Goal: Task Accomplishment & Management: Use online tool/utility

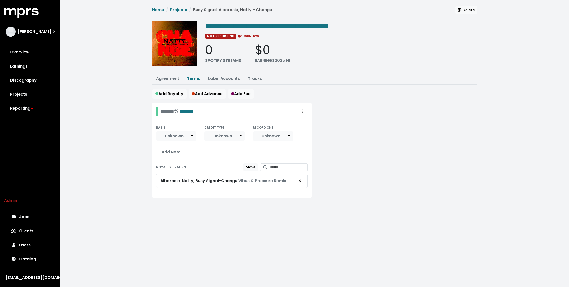
click at [113, 154] on div "**********" at bounding box center [314, 108] width 508 height 216
click at [129, 163] on div "**********" at bounding box center [314, 108] width 508 height 216
click at [255, 80] on button "Tracks" at bounding box center [255, 78] width 22 height 11
click at [256, 80] on link "Tracks" at bounding box center [255, 78] width 14 height 6
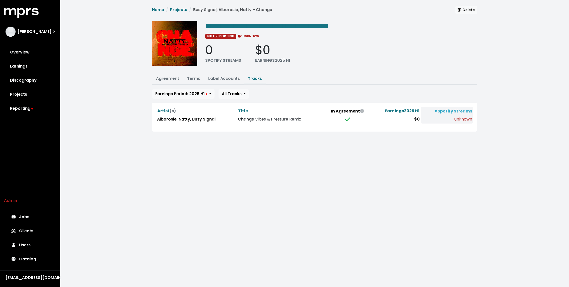
click at [265, 120] on span "Vibes & Pressure Remix" at bounding box center [277, 119] width 47 height 6
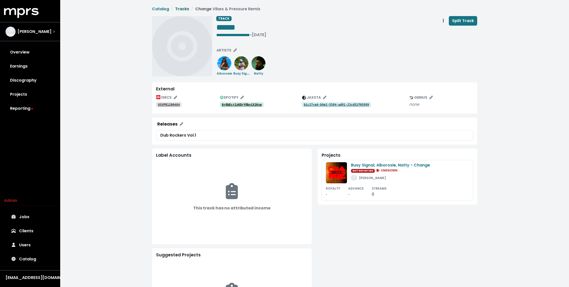
click at [185, 10] on link "Tracks" at bounding box center [182, 9] width 14 height 6
click at [242, 67] on img at bounding box center [241, 63] width 14 height 14
click at [169, 104] on tt "USVPR1200484" at bounding box center [169, 105] width 22 height 4
click at [335, 172] on img at bounding box center [336, 172] width 21 height 21
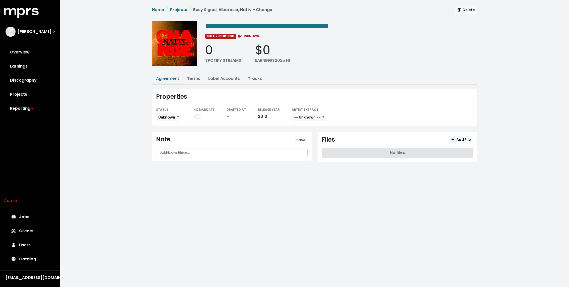
click at [190, 79] on link "Terms" at bounding box center [193, 78] width 13 height 6
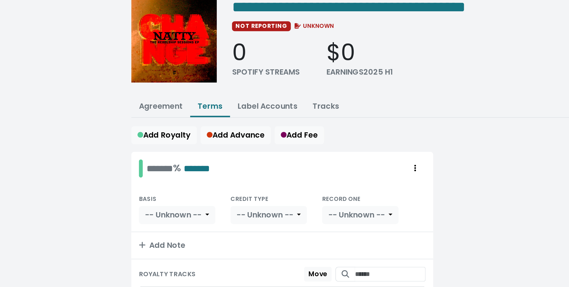
click at [165, 53] on img at bounding box center [174, 43] width 45 height 45
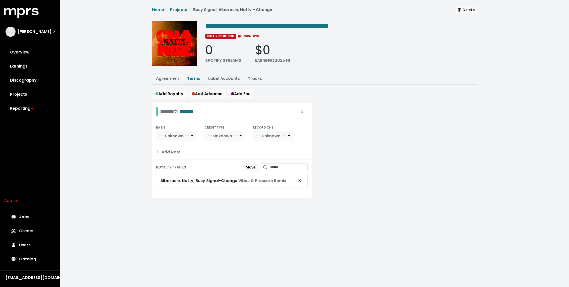
click at [123, 61] on div "**********" at bounding box center [314, 108] width 508 height 216
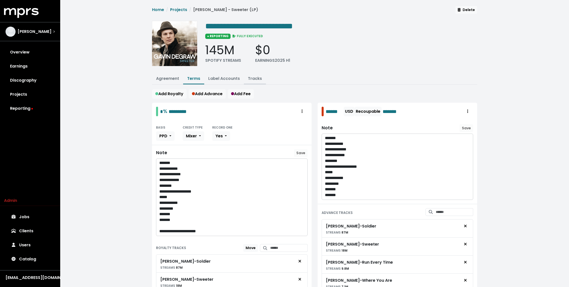
click at [254, 78] on link "Tracks" at bounding box center [255, 78] width 14 height 6
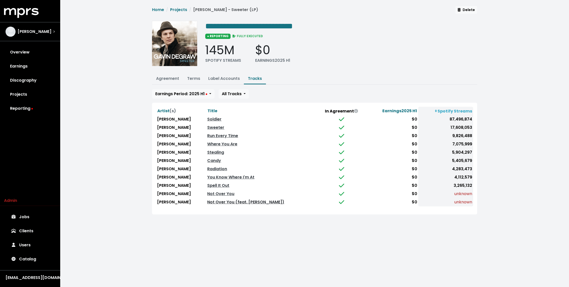
click at [222, 202] on link "Not Over You (feat. Gavin DeGraw)" at bounding box center [245, 202] width 77 height 6
click at [216, 193] on link "Not Over You" at bounding box center [220, 194] width 27 height 6
click at [195, 75] on link "Terms" at bounding box center [193, 78] width 13 height 6
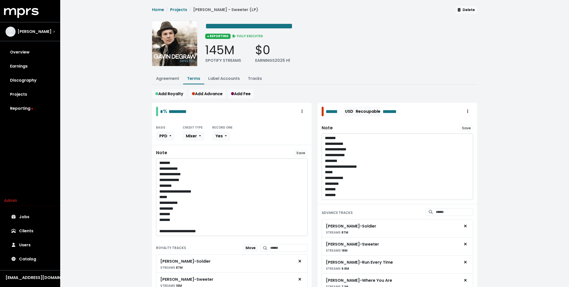
scroll to position [183, 0]
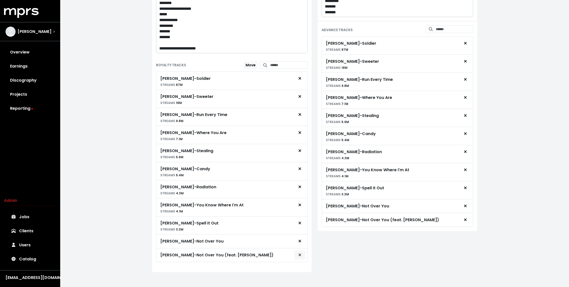
click at [302, 252] on button "Remove royalty target" at bounding box center [299, 255] width 11 height 10
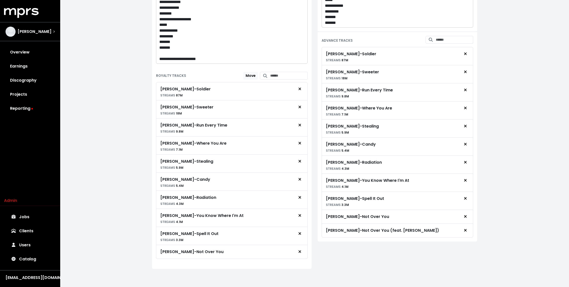
scroll to position [169, 0]
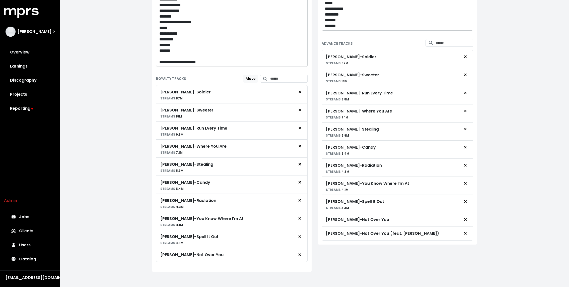
click at [120, 184] on div "**********" at bounding box center [314, 60] width 508 height 459
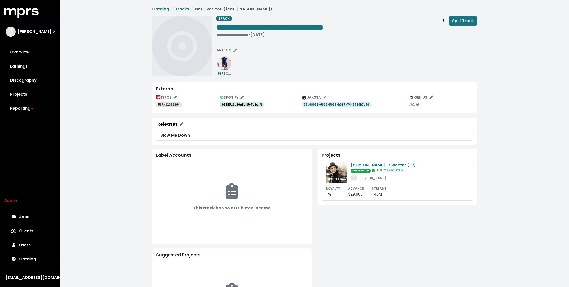
click at [232, 104] on tt "0IiB5z6d30qELn5yTe2wjM" at bounding box center [242, 105] width 40 height 4
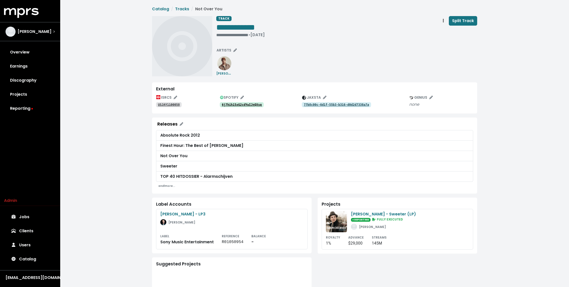
click at [233, 105] on tt "6j7hih15xG2cdYwIJnQXsq" at bounding box center [242, 105] width 40 height 4
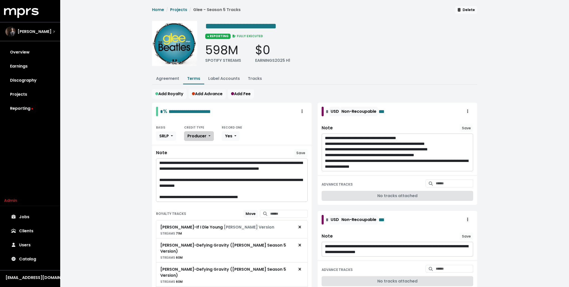
scroll to position [354, 0]
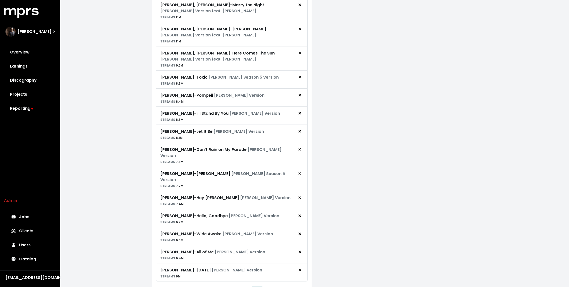
click at [258, 286] on button "7" at bounding box center [257, 291] width 9 height 9
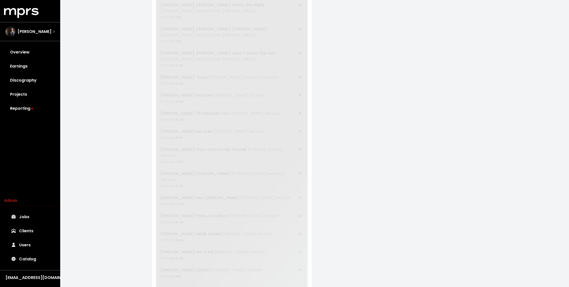
scroll to position [37, 0]
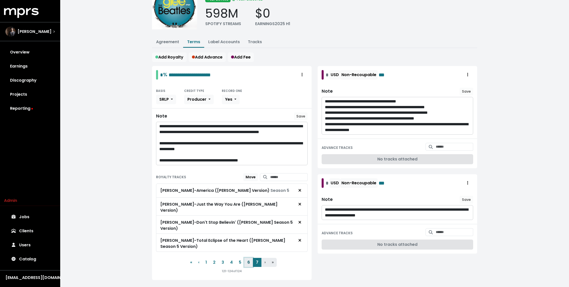
click at [247, 257] on button "6" at bounding box center [248, 261] width 9 height 9
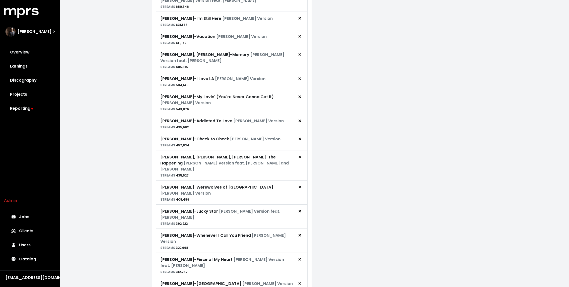
scroll to position [364, 0]
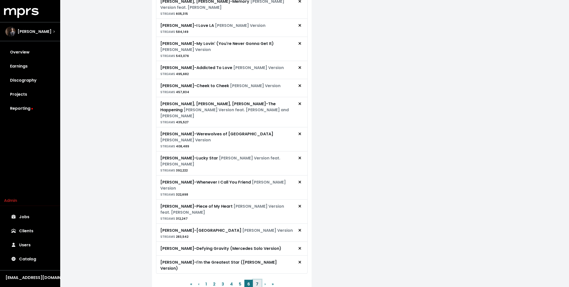
click at [255, 279] on button "7" at bounding box center [257, 283] width 9 height 9
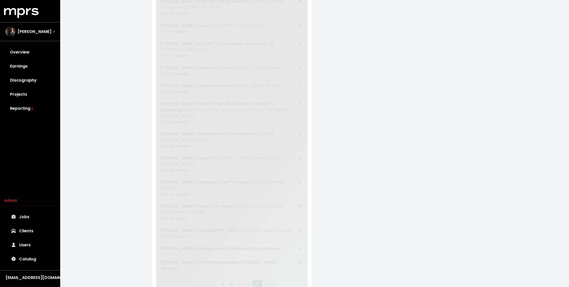
scroll to position [37, 0]
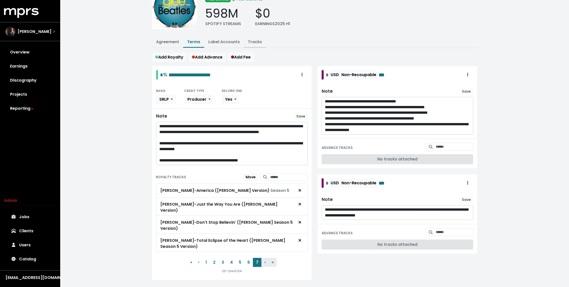
click at [250, 43] on link "Tracks" at bounding box center [255, 42] width 14 height 6
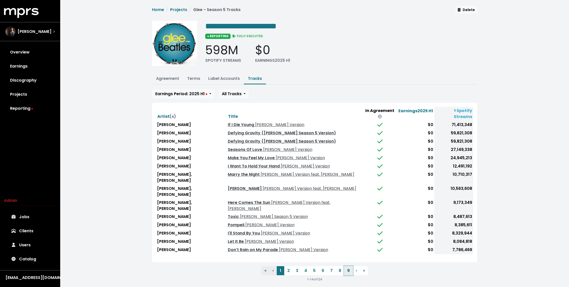
click at [345, 266] on button "9" at bounding box center [348, 270] width 9 height 9
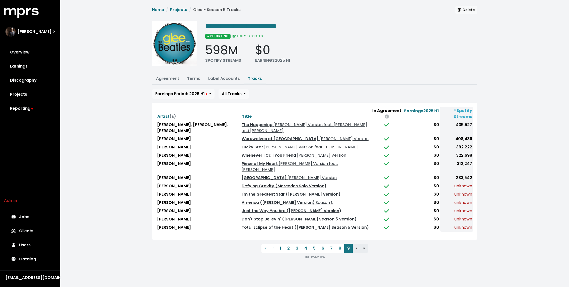
click at [306, 183] on link "Defying Gravity (Mercedes Solo Version)" at bounding box center [283, 186] width 85 height 6
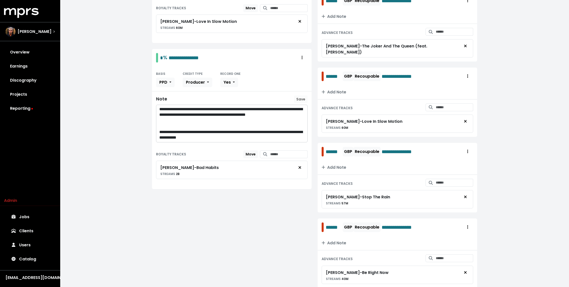
scroll to position [1337, 0]
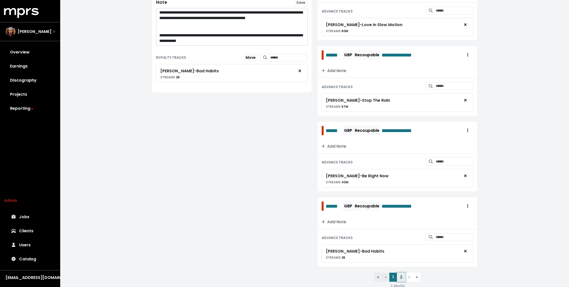
click at [399, 272] on button "2" at bounding box center [401, 276] width 9 height 9
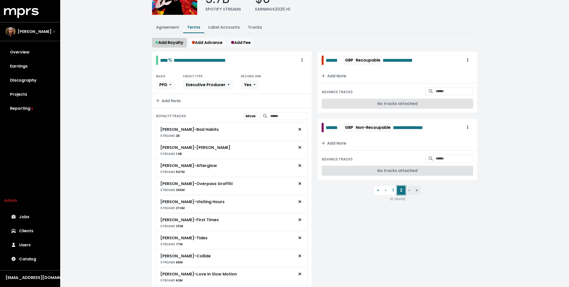
scroll to position [0, 0]
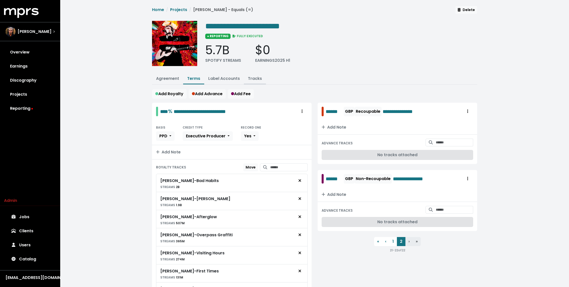
click at [253, 77] on link "Tracks" at bounding box center [255, 78] width 14 height 6
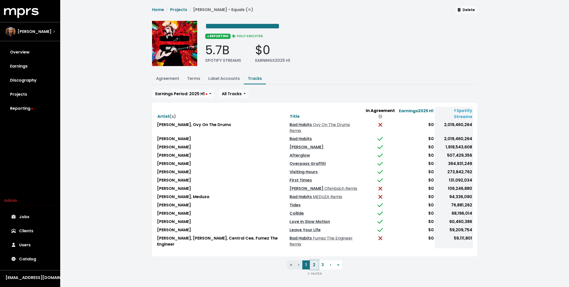
click at [315, 260] on button "2" at bounding box center [314, 264] width 9 height 9
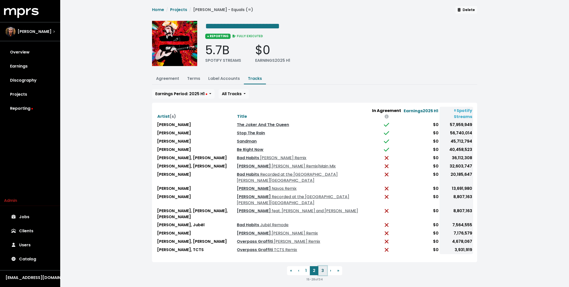
click at [321, 266] on button "3" at bounding box center [322, 270] width 9 height 9
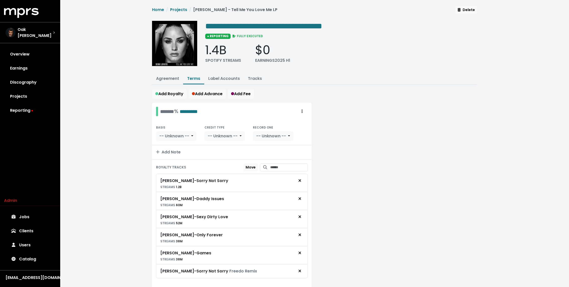
scroll to position [17, 0]
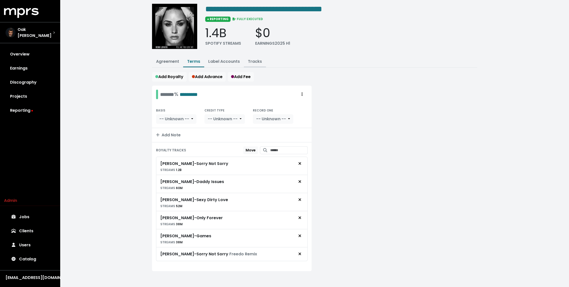
click at [252, 62] on link "Tracks" at bounding box center [255, 61] width 14 height 6
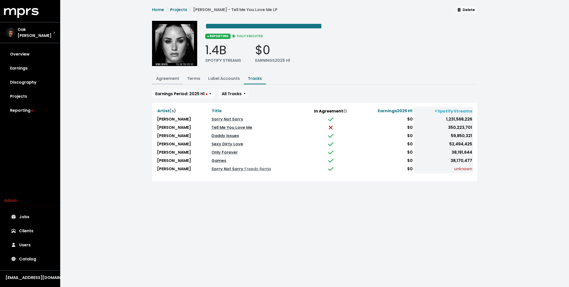
click at [165, 76] on link "Agreement" at bounding box center [167, 78] width 23 height 6
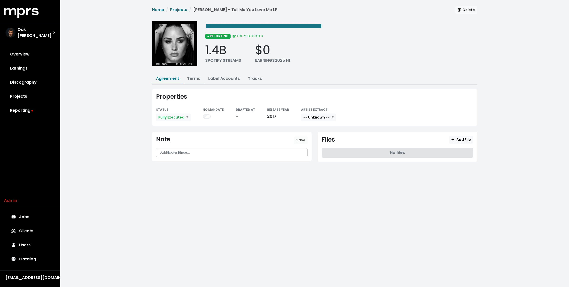
click at [191, 74] on button "Terms" at bounding box center [193, 78] width 21 height 11
click at [195, 77] on link "Terms" at bounding box center [193, 78] width 13 height 6
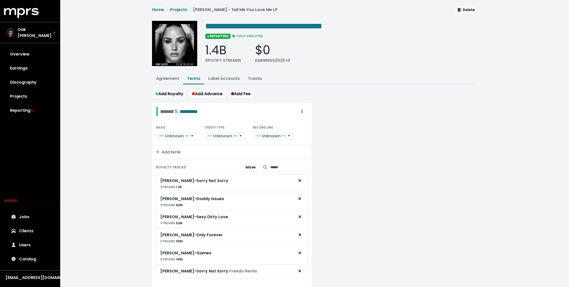
scroll to position [17, 0]
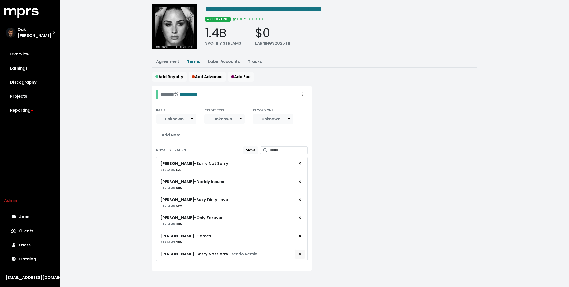
click at [300, 252] on icon "Remove royalty target" at bounding box center [299, 253] width 3 height 3
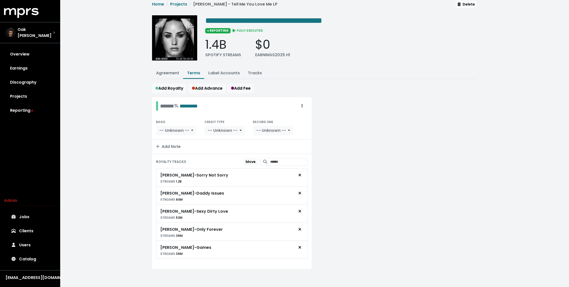
scroll to position [3, 0]
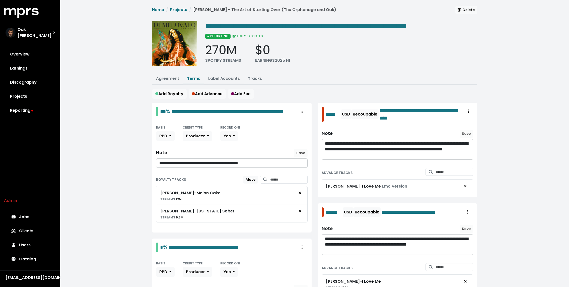
click at [229, 78] on link "Label Accounts" at bounding box center [224, 78] width 32 height 6
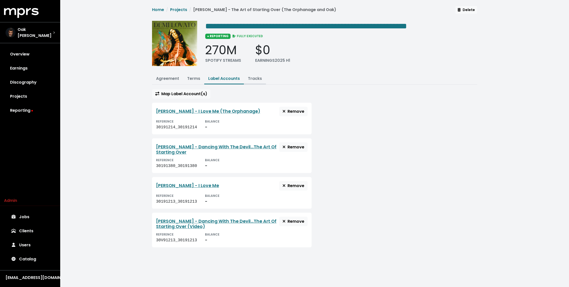
click at [256, 80] on link "Tracks" at bounding box center [255, 78] width 14 height 6
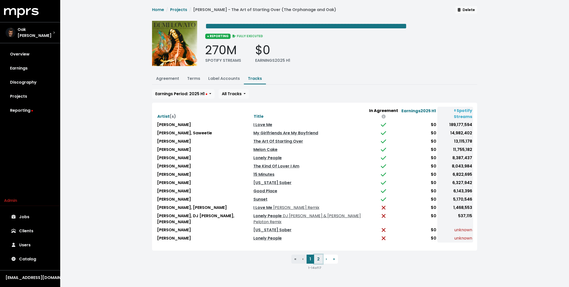
click at [314, 254] on button "2" at bounding box center [318, 258] width 9 height 9
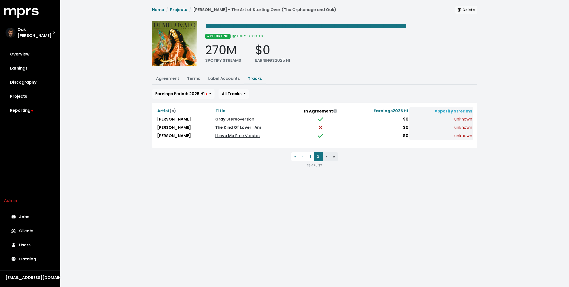
click at [225, 118] on span "Stereoversion" at bounding box center [239, 119] width 29 height 6
click at [194, 74] on button "Terms" at bounding box center [193, 78] width 21 height 11
click at [190, 74] on button "Terms" at bounding box center [193, 78] width 21 height 11
click at [239, 134] on span "Emo Version" at bounding box center [247, 136] width 26 height 6
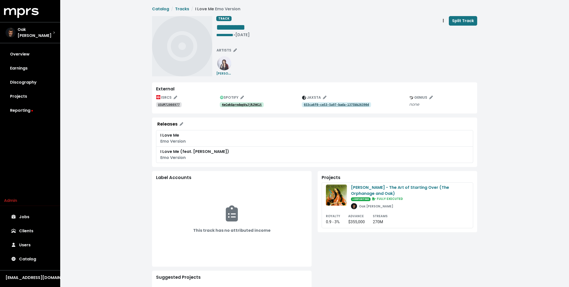
click at [239, 102] on link "4eCekGprndqgVuJjRJhK1t" at bounding box center [242, 104] width 44 height 5
click at [129, 113] on div "**********" at bounding box center [314, 187] width 508 height 374
click at [166, 103] on tt "USUM72008977" at bounding box center [169, 105] width 22 height 4
click at [234, 51] on icon "Edit artists" at bounding box center [235, 50] width 4 height 4
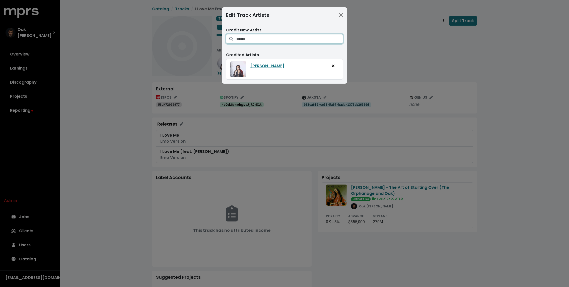
click at [241, 41] on input "Search for artists who should be credited on this track" at bounding box center [289, 39] width 107 height 10
type input "**********"
click at [280, 53] on icon "Add artist to this track's credited artists" at bounding box center [282, 51] width 4 height 4
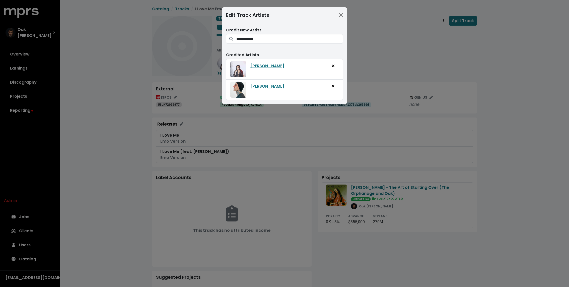
click at [134, 71] on div "**********" at bounding box center [284, 143] width 569 height 287
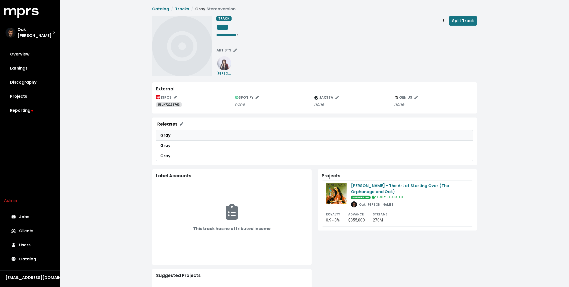
click at [172, 136] on div "Gray" at bounding box center [314, 135] width 308 height 6
click at [175, 145] on div "Gray" at bounding box center [314, 145] width 308 height 6
click at [177, 156] on div "Gray" at bounding box center [314, 156] width 308 height 6
click at [274, 49] on div "**********" at bounding box center [346, 46] width 261 height 60
click at [173, 105] on tt "USUM72103763" at bounding box center [169, 105] width 22 height 4
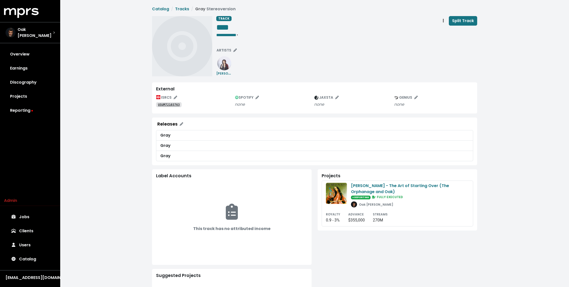
click at [174, 103] on tt "USUM72103763" at bounding box center [169, 105] width 22 height 4
click at [184, 7] on link "Tracks" at bounding box center [182, 9] width 14 height 6
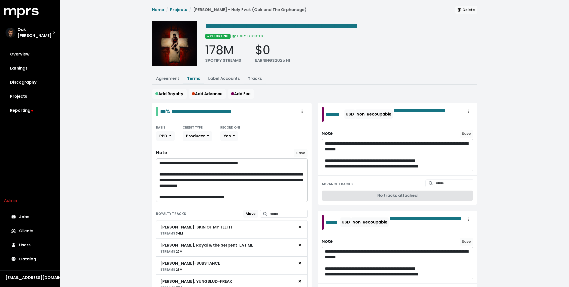
click at [255, 77] on link "Tracks" at bounding box center [255, 78] width 14 height 6
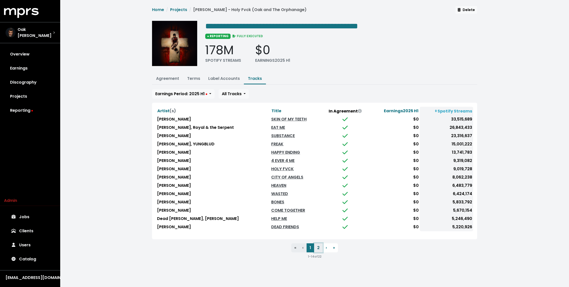
click at [319, 245] on button "2" at bounding box center [318, 247] width 9 height 9
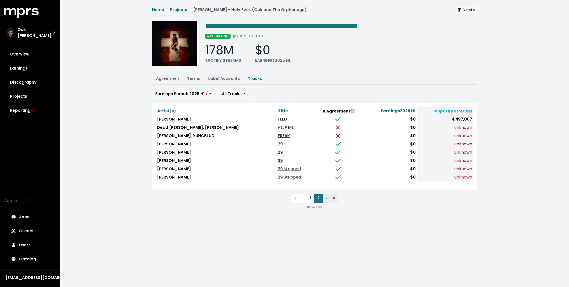
click at [278, 141] on link "29" at bounding box center [280, 144] width 5 height 6
click at [278, 149] on link "29" at bounding box center [280, 152] width 5 height 6
click at [278, 157] on link "29" at bounding box center [280, 160] width 5 height 6
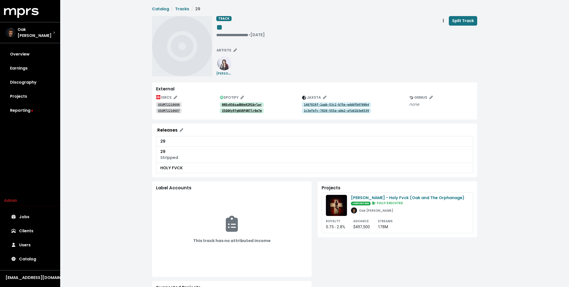
click at [312, 104] on tt "1467828f-1aab-53c2-b75e-edddfb9700b4" at bounding box center [336, 105] width 65 height 4
click at [311, 110] on tt "1c3efefc-7020-555a-a8e2-afa61b3e6539" at bounding box center [336, 111] width 65 height 4
click at [443, 15] on span "**********" at bounding box center [314, 191] width 325 height 370
click at [443, 19] on icon "Track actions" at bounding box center [442, 21] width 1 height 4
click at [445, 30] on link "Merge" at bounding box center [458, 32] width 40 height 8
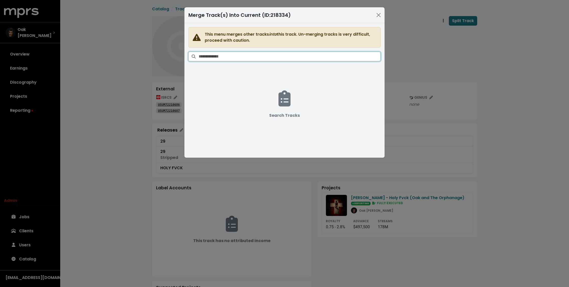
click at [316, 60] on input "Search tracks" at bounding box center [290, 57] width 182 height 10
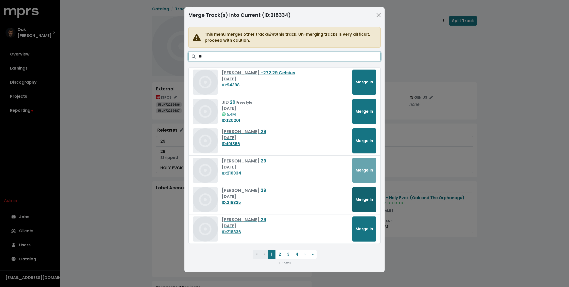
type input "**"
click at [367, 194] on button "Merge In" at bounding box center [364, 199] width 24 height 25
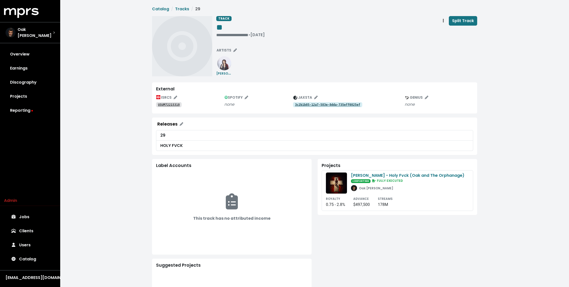
click at [312, 104] on tt "3c2b1b85-12a7-583e-8dda-735eff0825ef" at bounding box center [327, 105] width 65 height 4
click at [312, 104] on tt "9b07bb52-8e7c-51bc-9370-99860cef8bd2" at bounding box center [327, 105] width 65 height 4
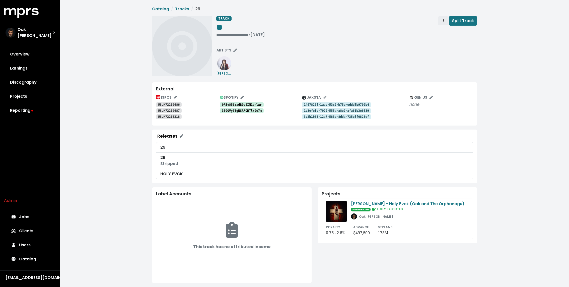
click at [441, 21] on span "Track actions" at bounding box center [443, 21] width 5 height 6
click at [446, 31] on link "Merge" at bounding box center [458, 32] width 40 height 8
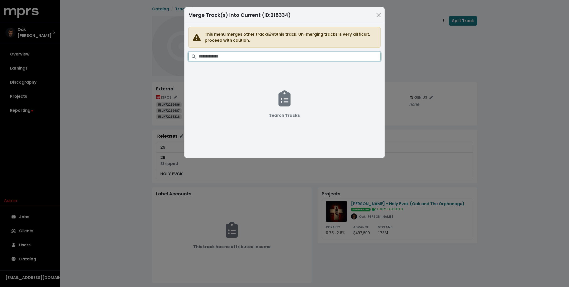
click at [258, 59] on input "Search tracks" at bounding box center [290, 57] width 182 height 10
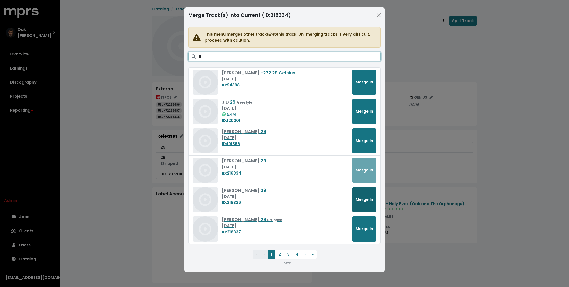
type input "**"
click at [373, 196] on span "Merge In" at bounding box center [364, 199] width 18 height 6
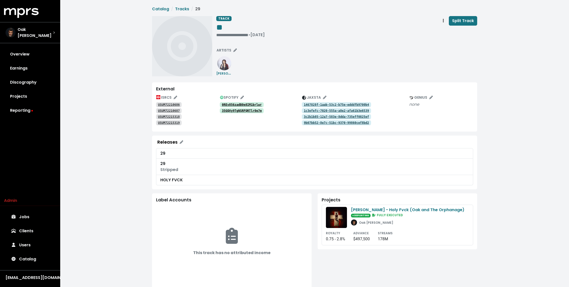
click at [175, 104] on tt "USUM72210686" at bounding box center [169, 105] width 22 height 4
click at [174, 109] on tt "USUM72210687" at bounding box center [169, 111] width 22 height 4
click at [174, 114] on link "USUM72215318" at bounding box center [169, 116] width 26 height 5
click at [173, 122] on tt "USUM72215319" at bounding box center [169, 123] width 22 height 4
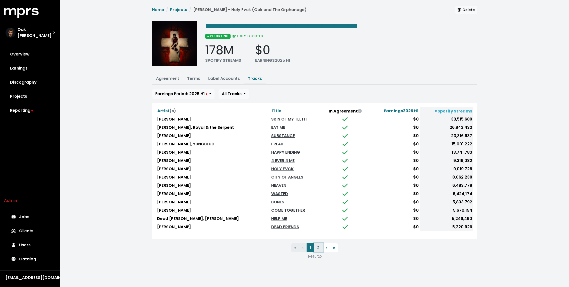
click at [317, 246] on button "2" at bounding box center [318, 247] width 9 height 9
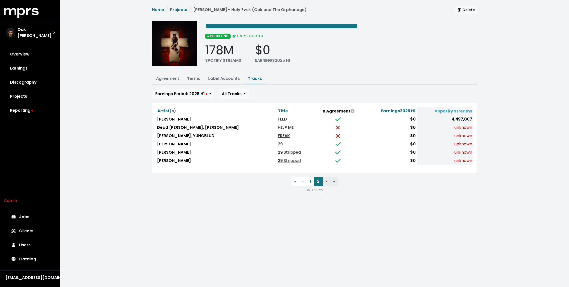
click at [283, 152] on span "Stripped" at bounding box center [292, 152] width 18 height 6
click at [283, 158] on span "Stripped" at bounding box center [292, 160] width 18 height 6
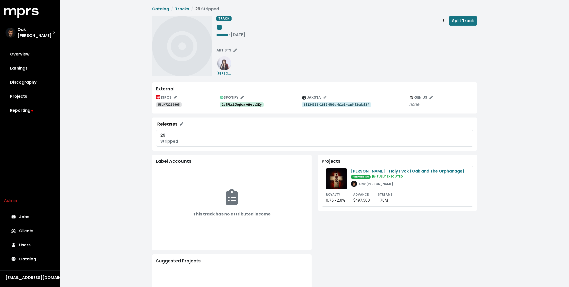
click at [309, 104] on tt "8f134312-18f0-500a-b1e1-cad4f2cdaf3f" at bounding box center [336, 105] width 65 height 4
click at [440, 21] on button "Track actions" at bounding box center [442, 21] width 11 height 10
click at [447, 31] on link "Merge" at bounding box center [458, 32] width 40 height 8
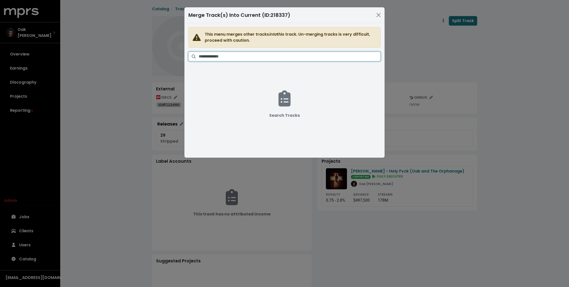
click at [290, 55] on input "Search tracks" at bounding box center [290, 57] width 182 height 10
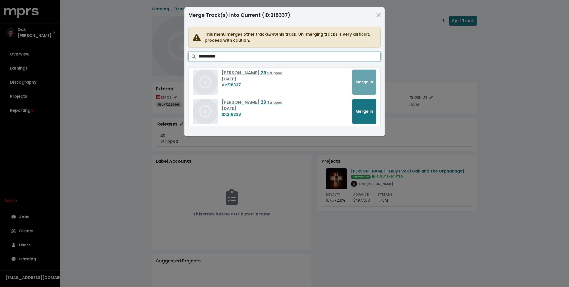
type input "**********"
click at [379, 108] on div "Demi Lovato 29 Stripped Sep 20th, 2022 ID: 218338 Merge In" at bounding box center [284, 111] width 192 height 29
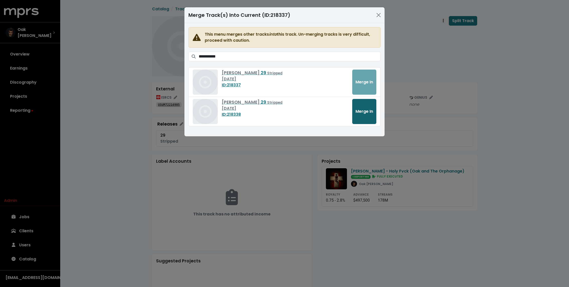
click at [367, 112] on span "Merge In" at bounding box center [364, 111] width 18 height 6
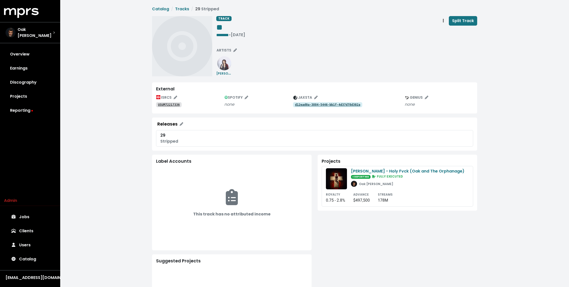
click at [309, 104] on tt "d12ead0a-3884-5446-bb1f-4d37d78d302a" at bounding box center [327, 105] width 65 height 4
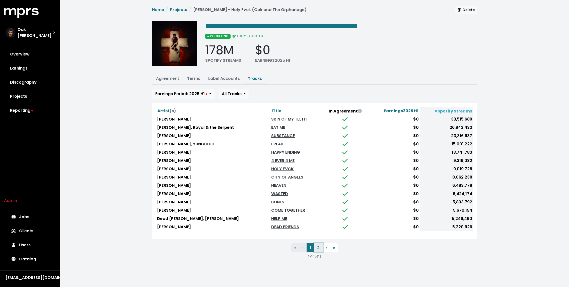
click at [319, 246] on button "2" at bounding box center [318, 247] width 9 height 9
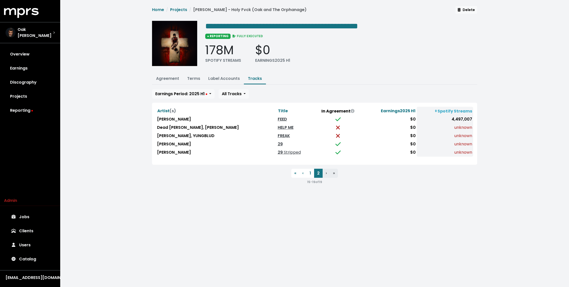
click at [123, 152] on div "**********" at bounding box center [314, 97] width 508 height 195
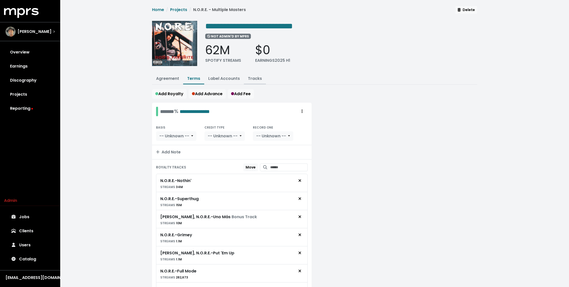
click at [257, 76] on link "Tracks" at bounding box center [255, 78] width 14 height 6
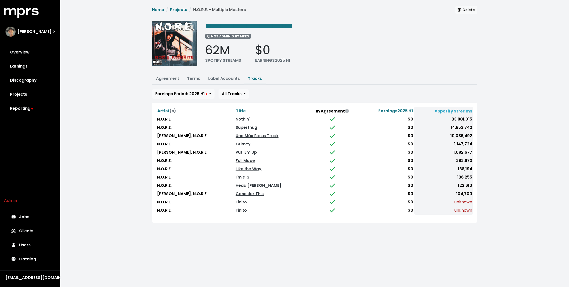
click at [244, 195] on td "Consider This" at bounding box center [269, 194] width 71 height 8
click at [244, 199] on link "Finito" at bounding box center [240, 202] width 11 height 6
click at [244, 209] on link "Finito" at bounding box center [240, 210] width 11 height 6
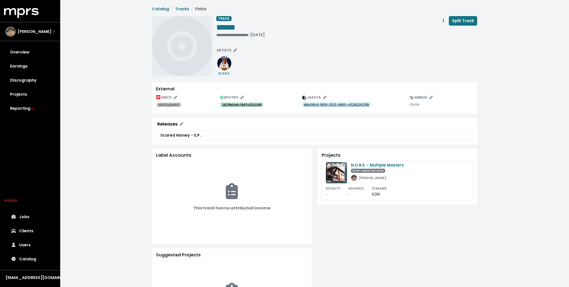
click at [246, 103] on tt "2d25Ndxhdctb6fs9IA1XdQ" at bounding box center [242, 105] width 40 height 4
click at [334, 105] on tt "dda430cd-9654-5515-b885-c412d224239b" at bounding box center [336, 105] width 65 height 4
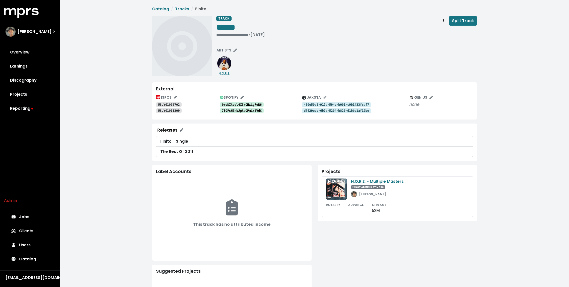
click at [246, 103] on tt "0roNItoql4X3rQHxig7oR6" at bounding box center [242, 105] width 40 height 4
click at [241, 109] on link "7fQPsHBhbJgkaQPmir2VdC" at bounding box center [242, 110] width 44 height 5
click at [319, 102] on link "490e50b2-917a-594e-b001-c9b1433fcaf7" at bounding box center [336, 104] width 69 height 5
click at [314, 114] on div "ISRCS USUYG1009702 USUYG1011309 SPOTIFY 0roNItoql4X3rQHxig7oR6 7fQPsHBhbJgkaQPm…" at bounding box center [314, 105] width 317 height 22
click at [314, 111] on tt "d7429eeb-6b7d-5204-b820-d1bbe1af12be" at bounding box center [336, 111] width 65 height 4
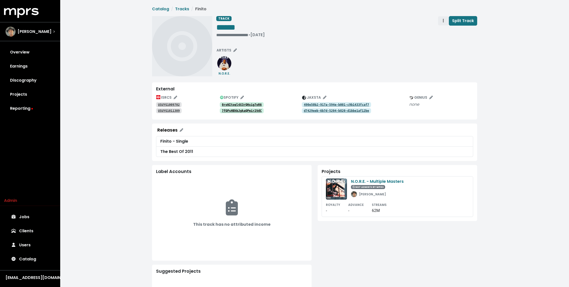
click at [443, 18] on span "Track actions" at bounding box center [442, 21] width 1 height 6
click at [452, 31] on link "Merge" at bounding box center [458, 32] width 40 height 8
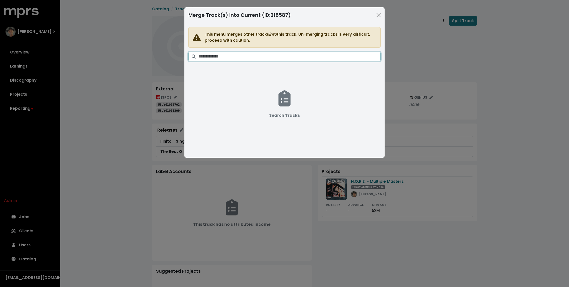
click at [251, 58] on input "Search tracks" at bounding box center [290, 57] width 182 height 10
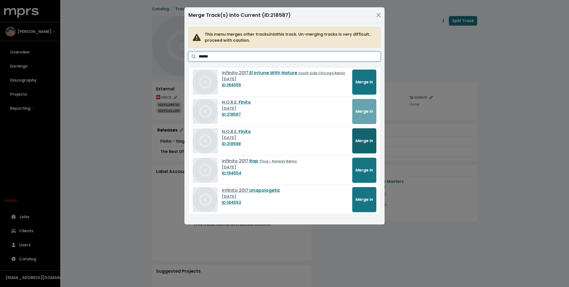
type input "******"
click at [364, 142] on span "Merge In" at bounding box center [364, 141] width 18 height 6
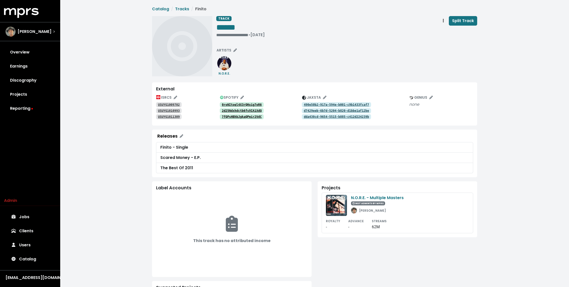
click at [124, 30] on div "**********" at bounding box center [314, 192] width 508 height 384
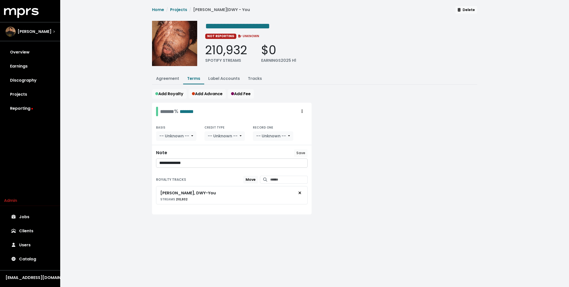
click at [134, 111] on div "**********" at bounding box center [314, 116] width 508 height 232
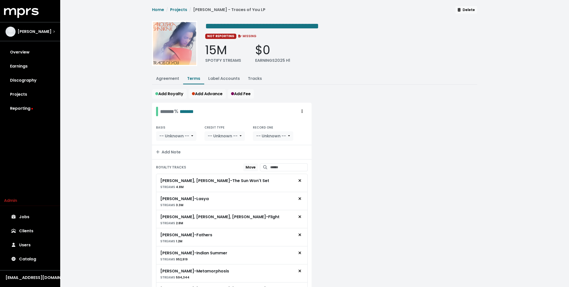
scroll to position [102, 0]
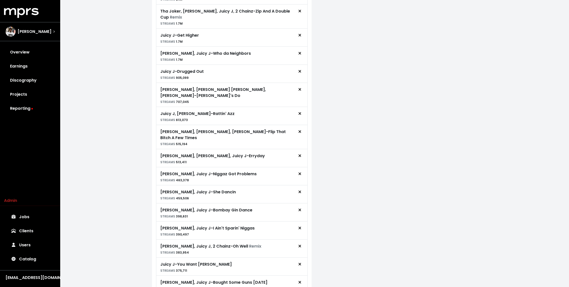
scroll to position [296, 0]
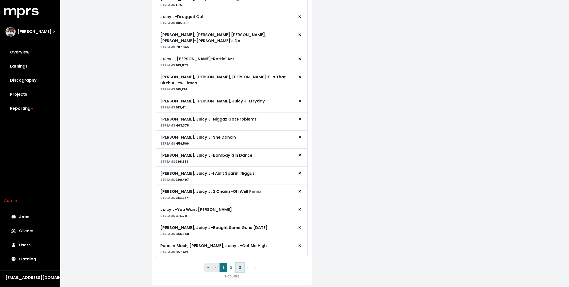
click at [241, 263] on button "3" at bounding box center [239, 267] width 9 height 9
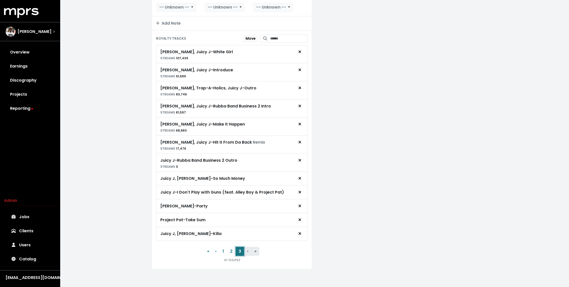
scroll to position [125, 0]
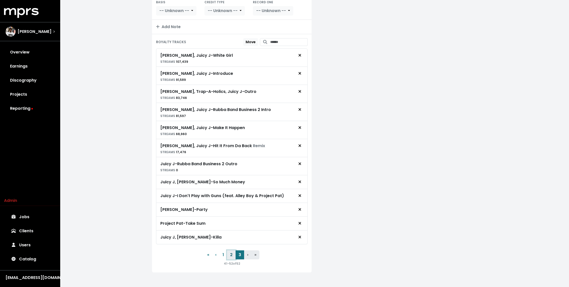
click at [232, 250] on button "2" at bounding box center [231, 254] width 9 height 9
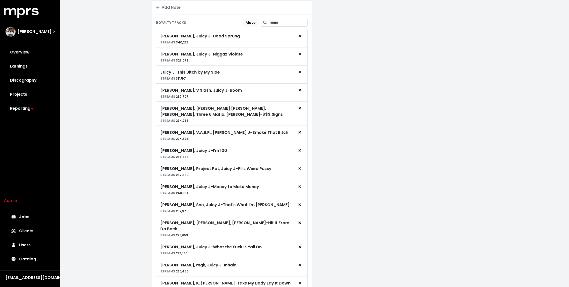
scroll to position [290, 0]
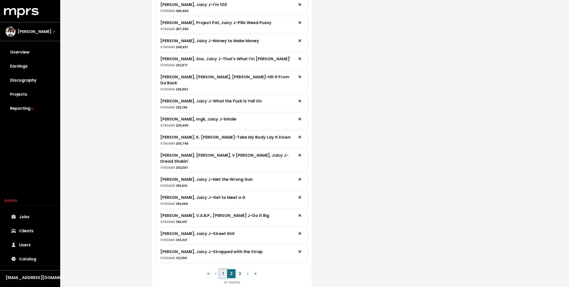
click at [223, 269] on button "1" at bounding box center [223, 273] width 8 height 9
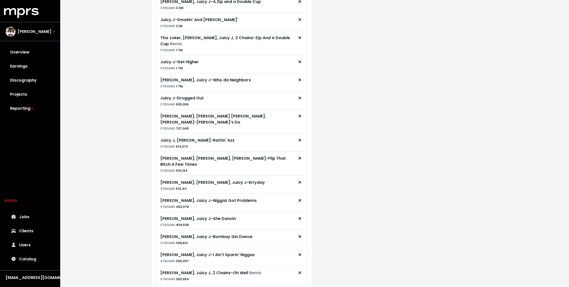
scroll to position [296, 0]
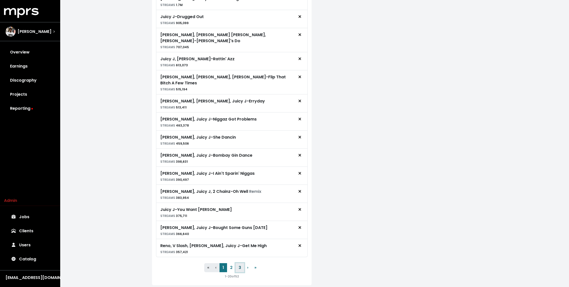
click at [243, 263] on button "3" at bounding box center [239, 267] width 9 height 9
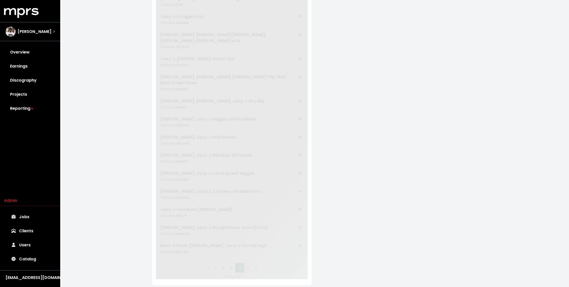
scroll to position [125, 0]
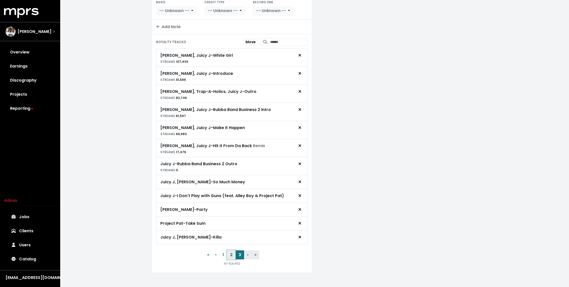
click at [230, 250] on button "2" at bounding box center [231, 254] width 9 height 9
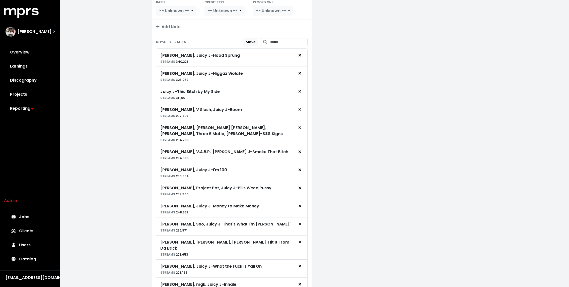
scroll to position [290, 0]
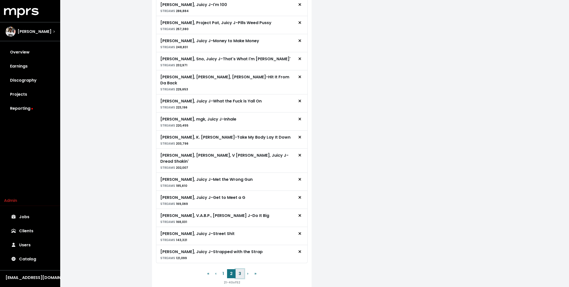
click at [241, 269] on button "3" at bounding box center [239, 273] width 9 height 9
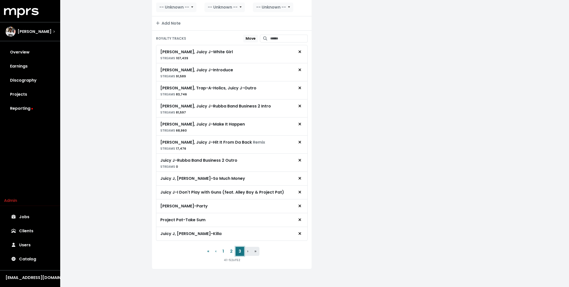
scroll to position [125, 0]
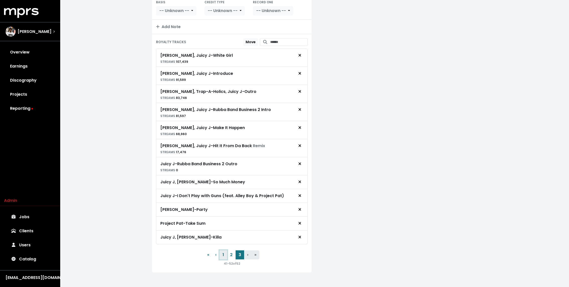
click at [221, 252] on button "1" at bounding box center [223, 254] width 8 height 9
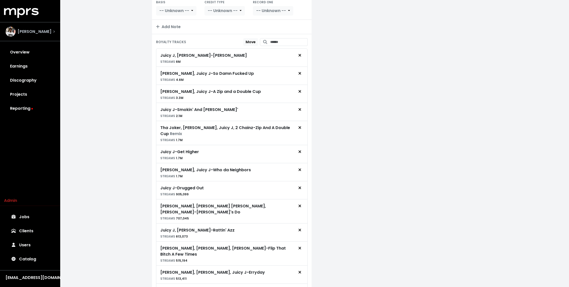
click at [35, 33] on span "[PERSON_NAME]" at bounding box center [35, 32] width 34 height 6
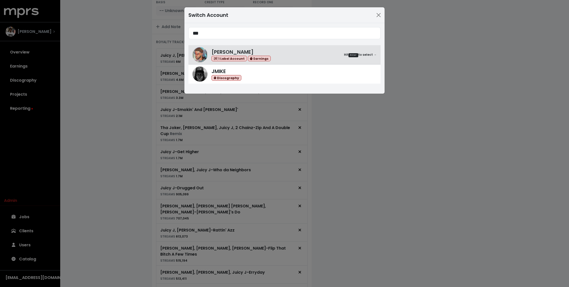
type input "***"
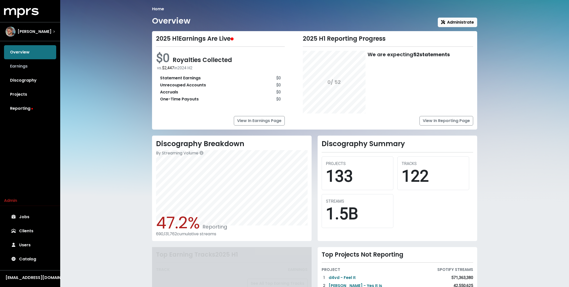
click at [27, 64] on link "Earnings" at bounding box center [30, 66] width 52 height 14
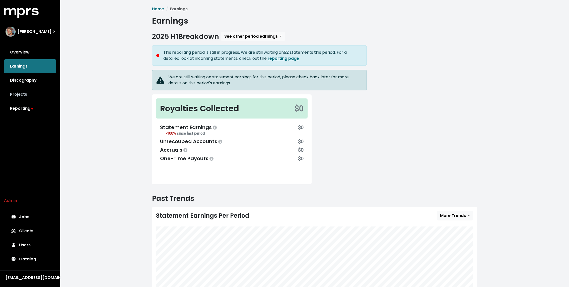
click at [23, 90] on link "Projects" at bounding box center [30, 94] width 52 height 14
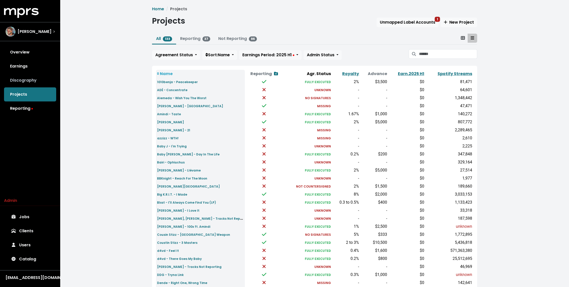
click at [28, 78] on link "Discography" at bounding box center [30, 80] width 52 height 14
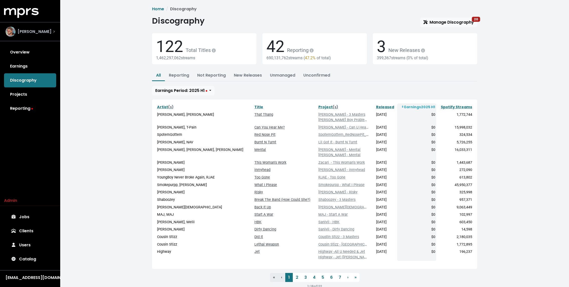
click at [34, 25] on div "Mike Hector" at bounding box center [30, 32] width 57 height 18
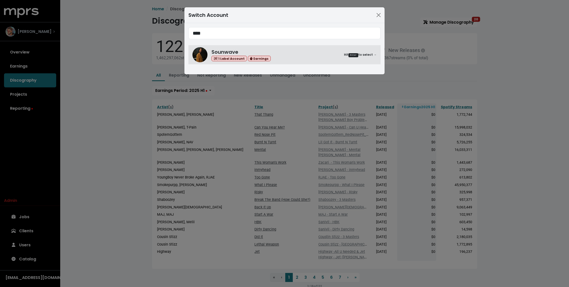
type input "****"
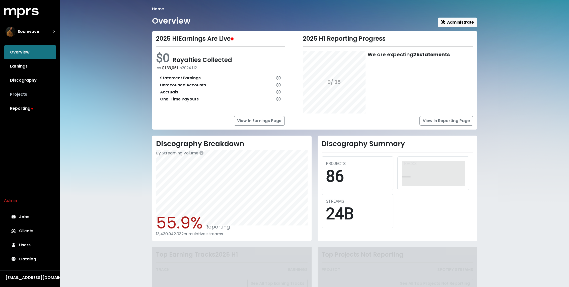
click at [24, 98] on link "Projects" at bounding box center [30, 94] width 52 height 14
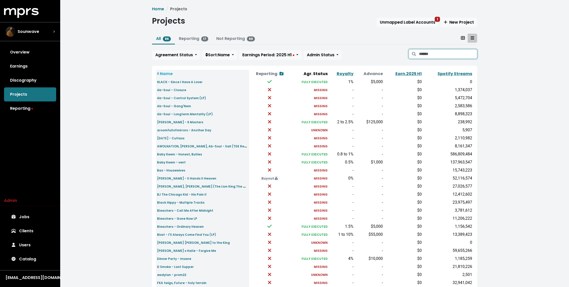
click at [431, 50] on input "Search projects" at bounding box center [448, 54] width 58 height 10
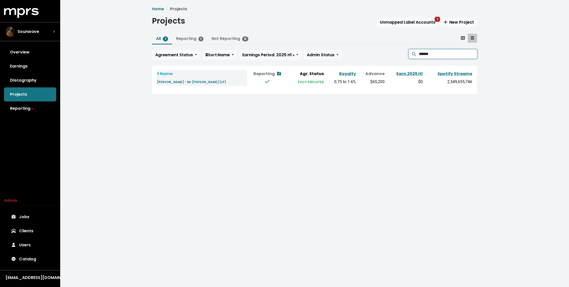
type input "******"
click at [190, 84] on td "Kendrick Lamar - Mr Morale (LP)" at bounding box center [201, 82] width 91 height 8
click at [185, 82] on small "Kendrick Lamar - Mr Morale (LP)" at bounding box center [191, 82] width 69 height 4
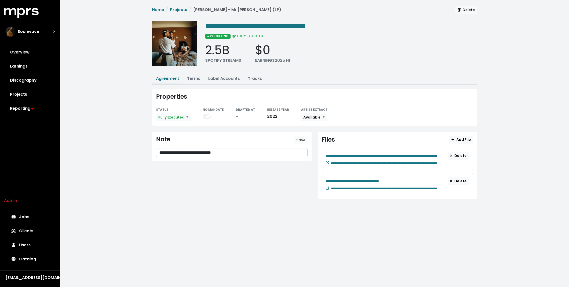
click at [191, 75] on link "Terms" at bounding box center [193, 78] width 13 height 6
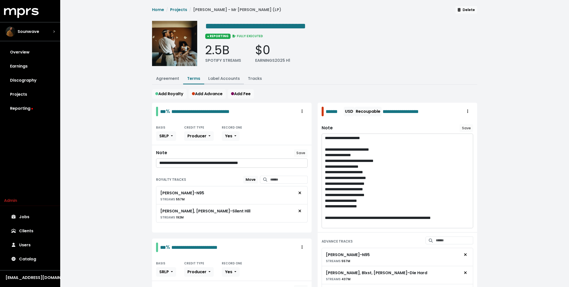
click at [217, 77] on link "Label Accounts" at bounding box center [224, 78] width 32 height 6
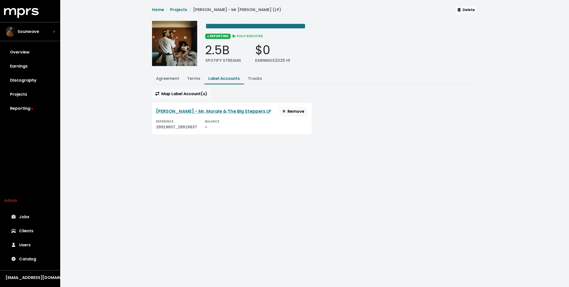
click at [214, 127] on div "-" at bounding box center [212, 127] width 15 height 6
click at [207, 129] on div "-" at bounding box center [212, 127] width 15 height 6
drag, startPoint x: 207, startPoint y: 36, endPoint x: 224, endPoint y: 36, distance: 17.3
click at [224, 36] on span "● REPORTING" at bounding box center [217, 36] width 25 height 5
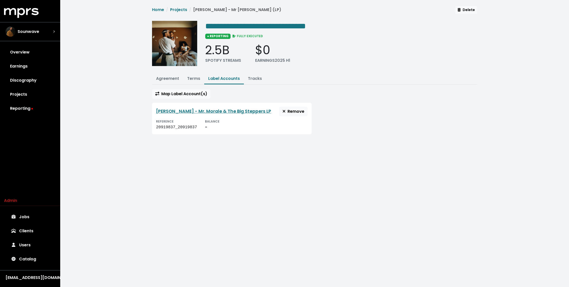
click at [207, 128] on div "-" at bounding box center [212, 127] width 15 height 6
click at [206, 128] on div "-" at bounding box center [212, 127] width 15 height 6
click at [142, 117] on div "**********" at bounding box center [314, 73] width 508 height 146
drag, startPoint x: 198, startPoint y: 128, endPoint x: 178, endPoint y: 128, distance: 19.6
click at [178, 128] on div "REFERENCE 20919837_20919837 BALANCE -" at bounding box center [231, 124] width 151 height 12
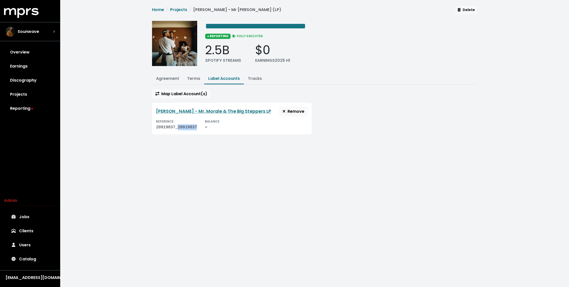
copy div "20919837"
click at [21, 108] on link "Reporting" at bounding box center [30, 108] width 52 height 14
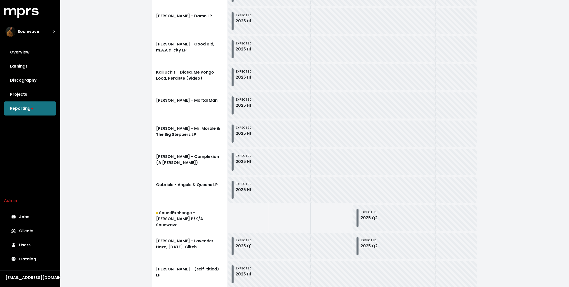
scroll to position [504, 0]
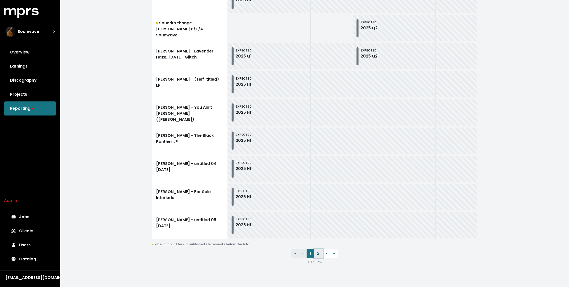
click at [320, 256] on link "2" at bounding box center [318, 253] width 9 height 9
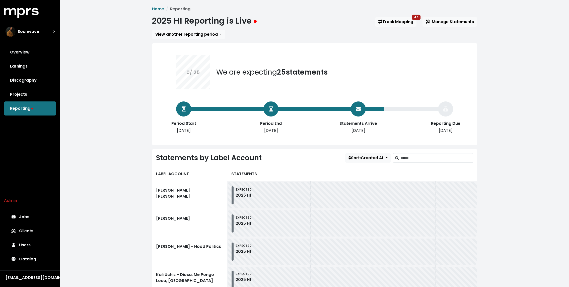
click at [113, 52] on div "Home Reporting 2025 H1 Reporting is Live Track Mapping 46 Manage Statements Vie…" at bounding box center [314, 170] width 508 height 341
click at [28, 68] on link "Earnings" at bounding box center [30, 66] width 52 height 14
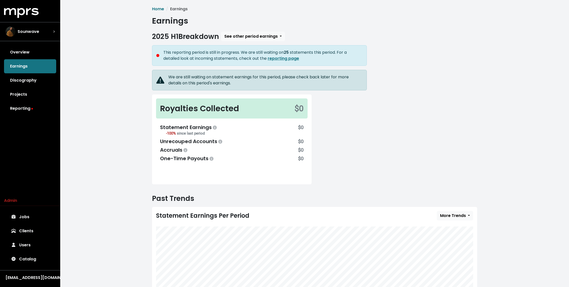
click at [248, 30] on div "Home Earnings Earnings 2025 H1 Breakdown See other period earnings This reporti…" at bounding box center [314, 171] width 331 height 330
click at [243, 36] on span "See other period earnings" at bounding box center [250, 36] width 53 height 6
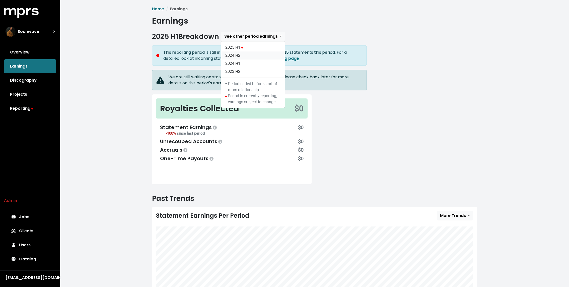
click at [242, 55] on link "2024 H2" at bounding box center [252, 55] width 63 height 8
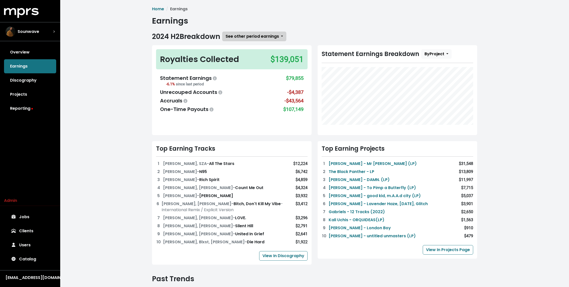
click at [245, 35] on span "See other period earnings" at bounding box center [251, 36] width 53 height 6
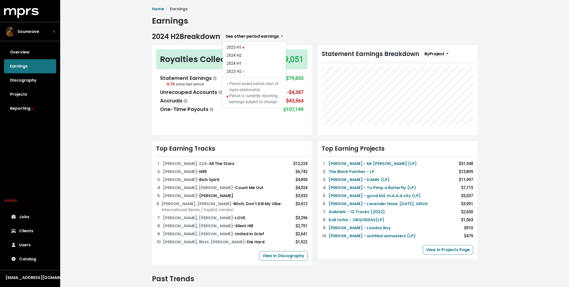
click at [224, 29] on div "Home Earnings Earnings 2024 H2 Breakdown See other period earnings 2025 H1 2024…" at bounding box center [314, 211] width 331 height 411
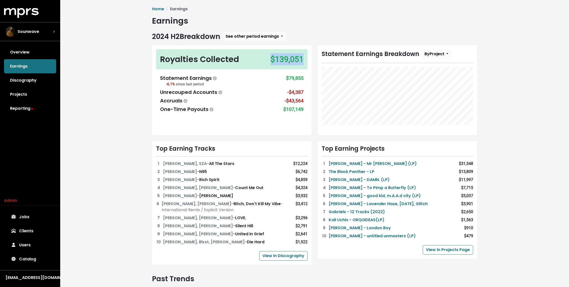
drag, startPoint x: 270, startPoint y: 59, endPoint x: 308, endPoint y: 59, distance: 37.4
click at [308, 59] on div "Royalties Collected $139,051 Statement Earnings -6.1% since last period $79,855…" at bounding box center [231, 90] width 159 height 90
click at [20, 66] on div "Overview Earnings Discography Projects Reporting" at bounding box center [30, 80] width 60 height 70
drag, startPoint x: 271, startPoint y: 60, endPoint x: 306, endPoint y: 58, distance: 34.9
click at [306, 58] on div "Royalties Collected $139,051" at bounding box center [231, 59] width 151 height 20
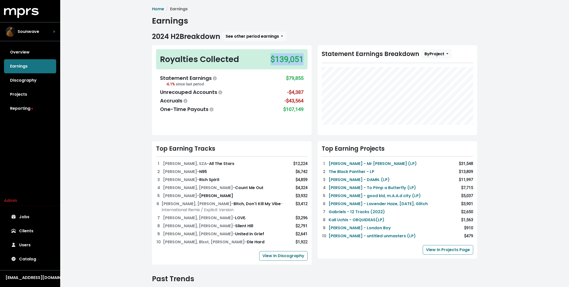
click at [299, 58] on div "$139,051" at bounding box center [286, 59] width 33 height 12
drag, startPoint x: 273, startPoint y: 60, endPoint x: 311, endPoint y: 60, distance: 37.9
click at [311, 60] on div "Royalties Collected $139,051 Statement Earnings -6.1% since last period $79,855…" at bounding box center [231, 90] width 159 height 90
click at [295, 53] on div "$139,051" at bounding box center [286, 59] width 33 height 12
click at [242, 35] on span "See other period earnings" at bounding box center [251, 36] width 53 height 6
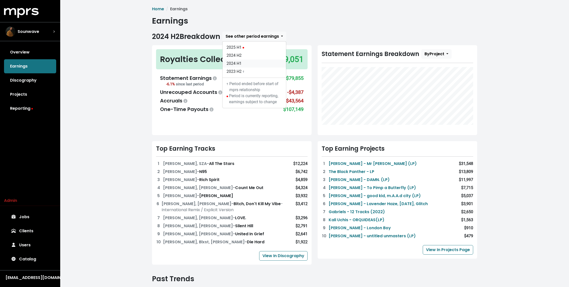
click at [246, 63] on link "2024 H1" at bounding box center [253, 63] width 63 height 8
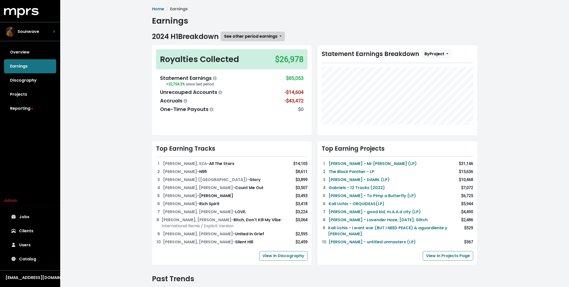
click at [235, 34] on span "See other period earnings" at bounding box center [250, 36] width 53 height 6
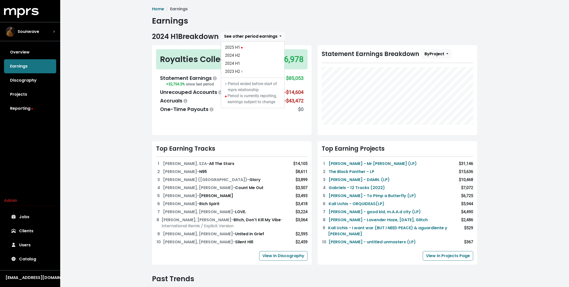
click at [111, 75] on div "Home Earnings Earnings 2024 H1 Breakdown See other period earnings 2025 H1 2024…" at bounding box center [314, 212] width 508 height 425
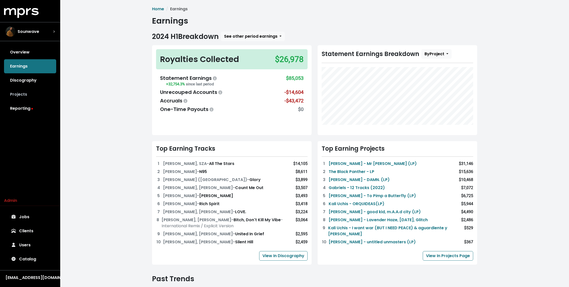
click at [18, 93] on link "Projects" at bounding box center [30, 94] width 52 height 14
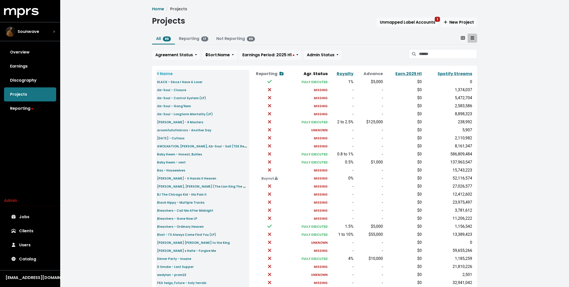
click at [119, 198] on div "Home Projects Projects Unmapped Label Accounts 1 New Project All 86 Reporting 1…" at bounding box center [314, 187] width 508 height 375
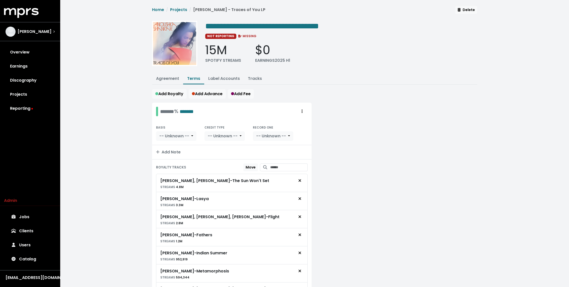
scroll to position [102, 0]
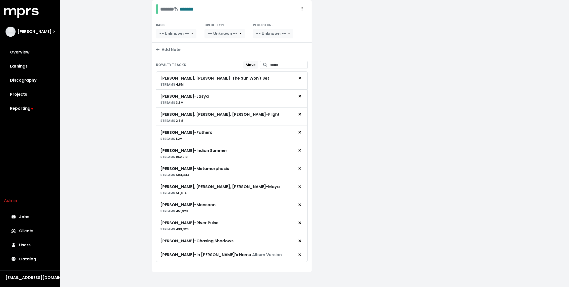
click at [126, 165] on div "**********" at bounding box center [314, 94] width 508 height 392
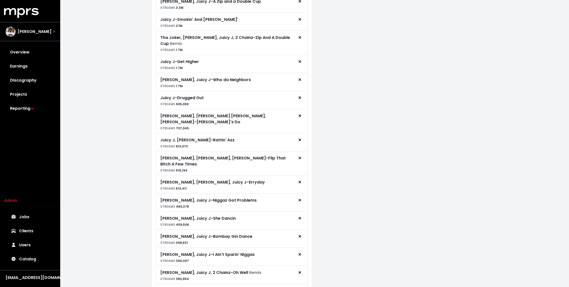
scroll to position [296, 0]
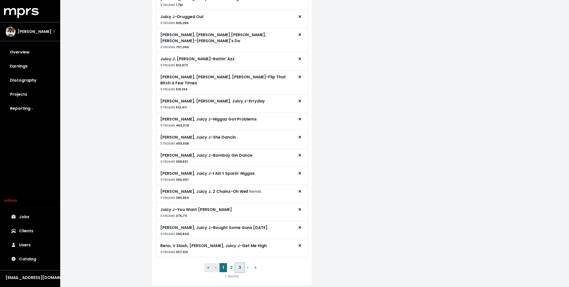
click at [241, 263] on button "3" at bounding box center [239, 267] width 9 height 9
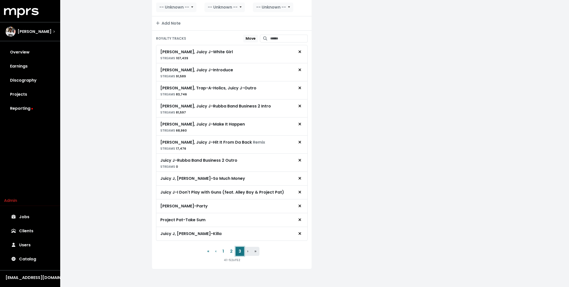
scroll to position [125, 0]
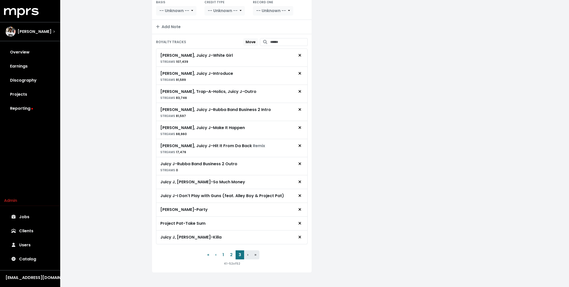
click at [128, 198] on div "**********" at bounding box center [314, 82] width 508 height 415
click at [139, 211] on div "**********" at bounding box center [314, 82] width 508 height 415
click at [134, 211] on div "**********" at bounding box center [314, 82] width 508 height 415
click at [130, 205] on div "**********" at bounding box center [314, 82] width 508 height 415
click at [144, 226] on div "**********" at bounding box center [314, 82] width 508 height 415
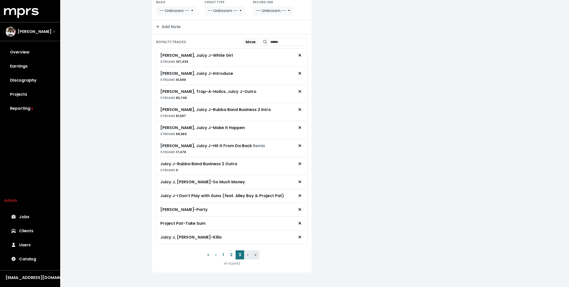
click at [103, 196] on div "**********" at bounding box center [314, 82] width 508 height 415
click at [232, 252] on button "2" at bounding box center [231, 254] width 9 height 9
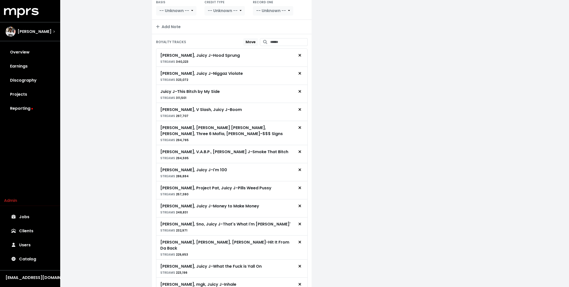
click at [121, 200] on div "**********" at bounding box center [314, 174] width 508 height 599
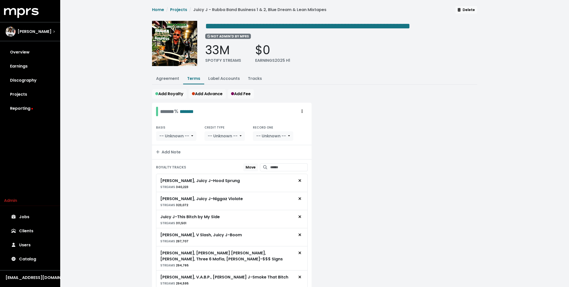
scroll to position [290, 0]
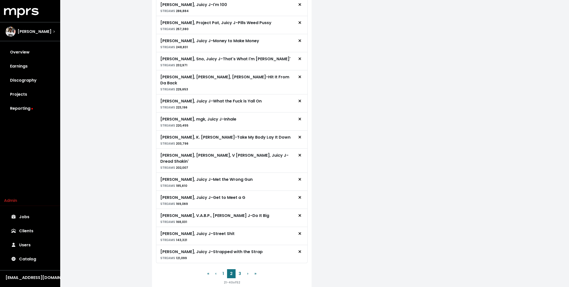
click at [134, 199] on div "**********" at bounding box center [314, 9] width 508 height 599
click at [242, 269] on button "3" at bounding box center [239, 273] width 9 height 9
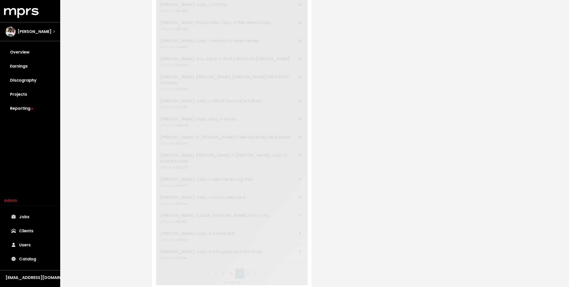
scroll to position [125, 0]
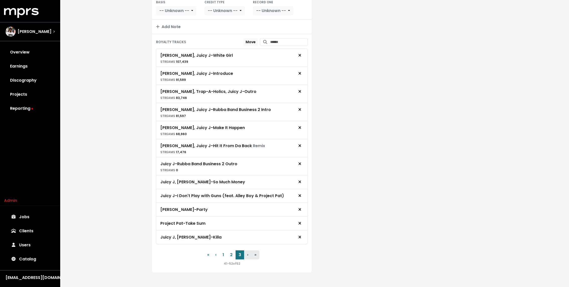
click at [109, 224] on div "**********" at bounding box center [314, 82] width 508 height 415
click at [111, 222] on div "**********" at bounding box center [314, 82] width 508 height 415
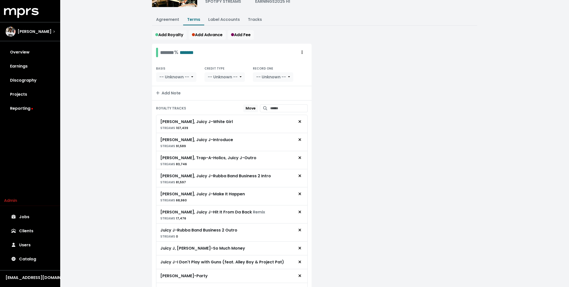
scroll to position [0, 0]
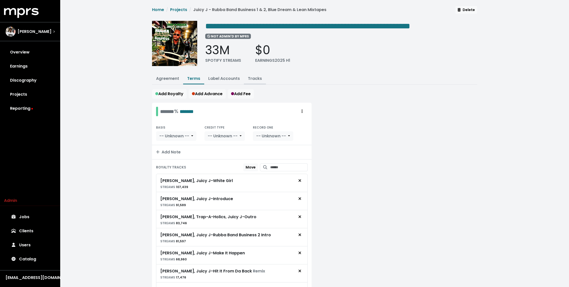
click at [257, 77] on link "Tracks" at bounding box center [255, 78] width 14 height 6
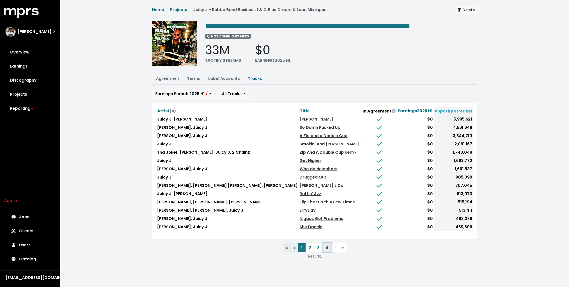
click at [326, 244] on button "4" at bounding box center [326, 247] width 9 height 9
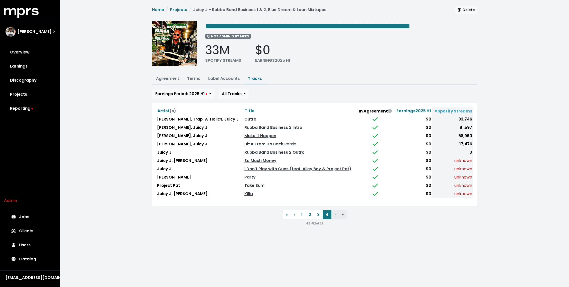
click at [244, 184] on link "Take Sum" at bounding box center [254, 185] width 20 height 6
click at [244, 176] on link "Party" at bounding box center [249, 177] width 11 height 6
click at [195, 78] on link "Terms" at bounding box center [193, 78] width 13 height 6
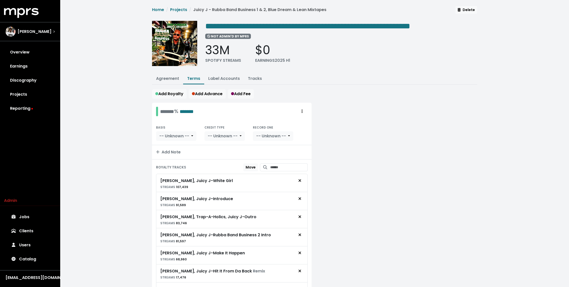
scroll to position [125, 0]
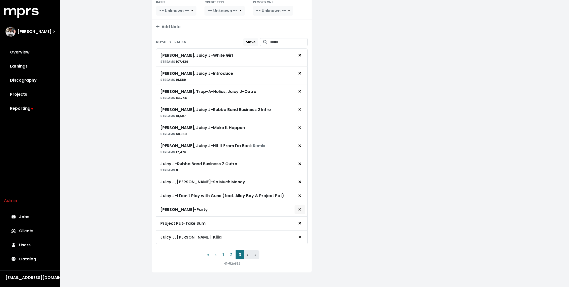
click at [302, 207] on button "Remove royalty target" at bounding box center [299, 210] width 11 height 10
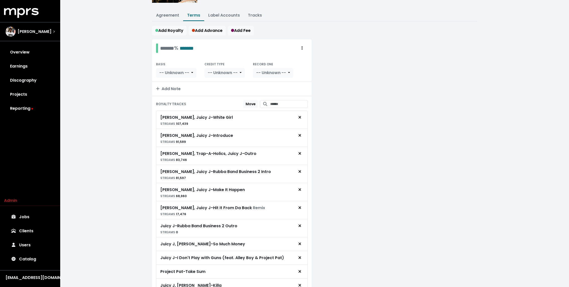
scroll to position [42, 0]
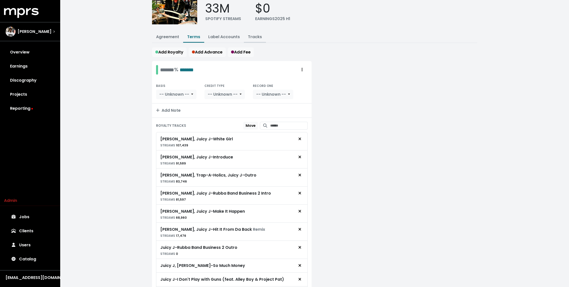
click at [256, 35] on link "Tracks" at bounding box center [255, 37] width 14 height 6
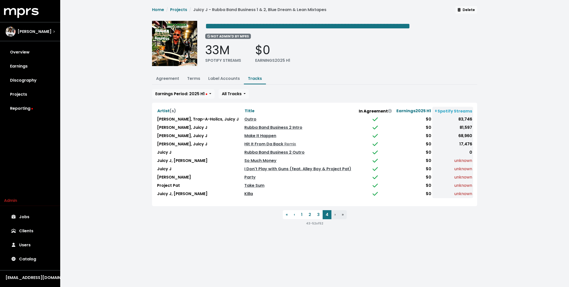
click at [244, 191] on link "Killa" at bounding box center [248, 194] width 9 height 6
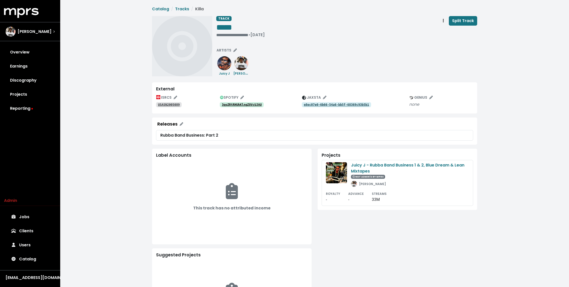
click at [247, 105] on tt "3qoZRtRHUkKlnqZ8VcUJAU" at bounding box center [242, 105] width 40 height 4
click at [335, 104] on tt "e8ec07e0-6b66-54a6-bb5f-68369c93b5b1" at bounding box center [336, 105] width 65 height 4
click at [230, 105] on tt "2e7qMDp6V3e74NoqfWpt1g" at bounding box center [242, 105] width 40 height 4
click at [244, 105] on tt "2ogiMELGEaU00Q8BdhbQK9" at bounding box center [242, 105] width 40 height 4
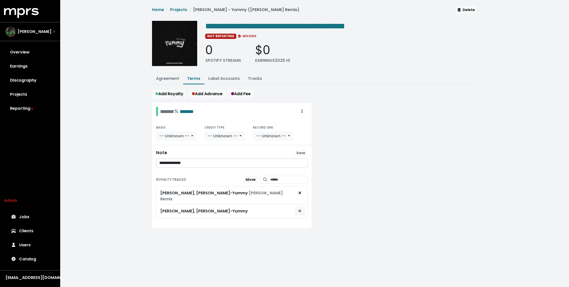
click at [301, 209] on icon "Remove royalty target" at bounding box center [299, 211] width 3 height 4
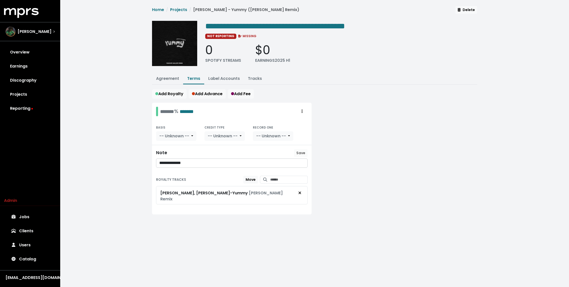
click at [132, 128] on div "**********" at bounding box center [314, 116] width 508 height 232
click at [107, 129] on div "**********" at bounding box center [314, 116] width 508 height 232
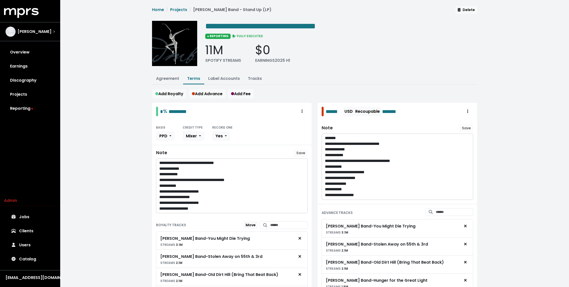
scroll to position [126, 0]
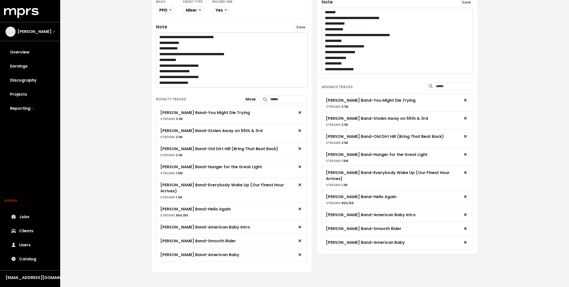
click at [131, 154] on div "**********" at bounding box center [314, 81] width 508 height 415
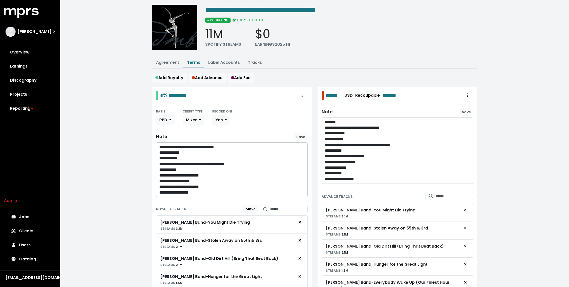
scroll to position [0, 0]
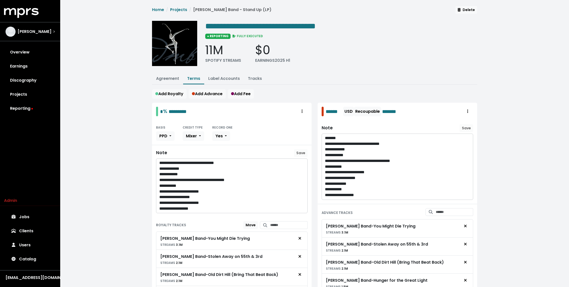
click at [134, 165] on div "**********" at bounding box center [314, 207] width 508 height 415
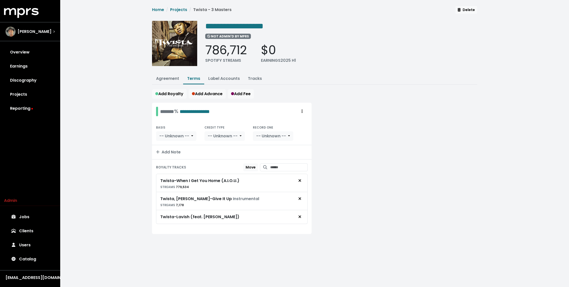
click at [134, 136] on div "**********" at bounding box center [314, 126] width 508 height 252
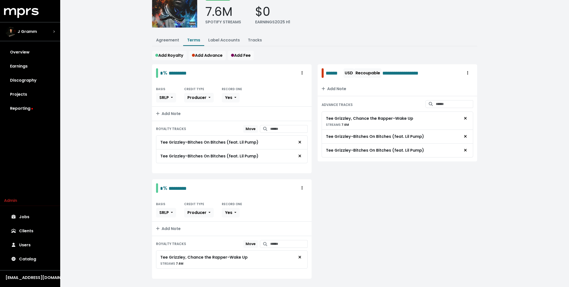
scroll to position [46, 0]
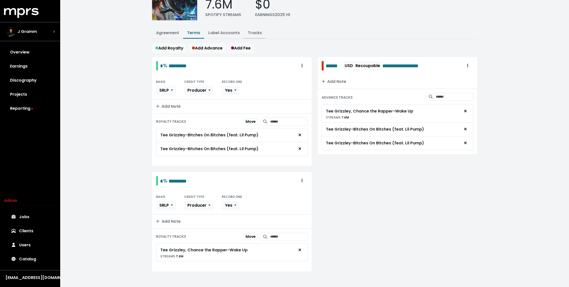
click at [253, 32] on link "Tracks" at bounding box center [255, 33] width 14 height 6
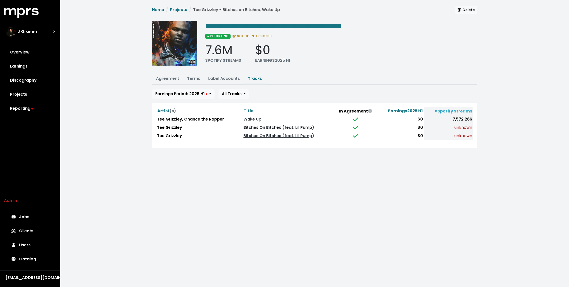
click at [268, 127] on link "Bitches On Bitches (feat. Lil Pump)" at bounding box center [278, 127] width 71 height 6
click at [264, 136] on link "Bitches On Bitches (feat. Lil Pump)" at bounding box center [278, 136] width 71 height 6
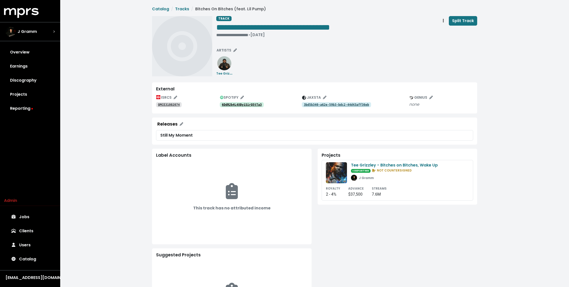
click at [251, 104] on tt "6DdR2b4L4XByiSirQ5tTa3" at bounding box center [242, 105] width 40 height 4
click at [251, 104] on tt "0X1xfihoZL28TyYbWnAqRF" at bounding box center [242, 105] width 40 height 4
click at [220, 33] on div "**********" at bounding box center [273, 34] width 114 height 5
click at [248, 54] on div "**********" at bounding box center [346, 46] width 261 height 60
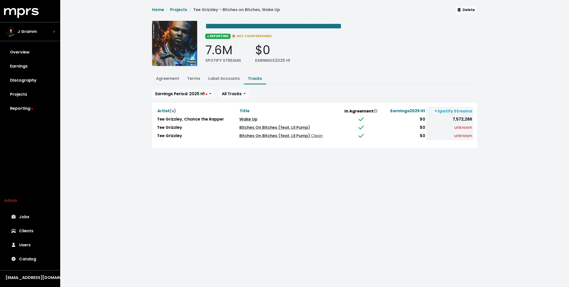
click at [249, 117] on link "Wake Up" at bounding box center [248, 119] width 18 height 6
click at [139, 76] on div "**********" at bounding box center [314, 80] width 508 height 160
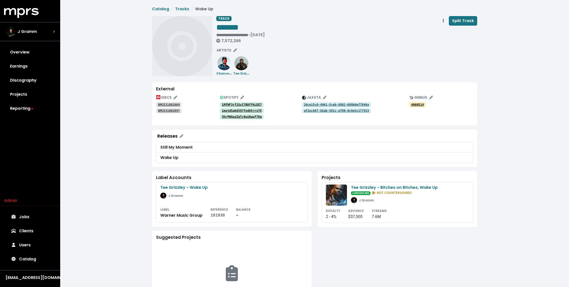
click at [174, 103] on tt "QMCE31802069" at bounding box center [169, 105] width 22 height 4
click at [174, 109] on tt "QMCE31802097" at bounding box center [169, 111] width 22 height 4
click at [229, 104] on tt "1MfNF3rf2SvI7B8fYhLEE7" at bounding box center [242, 105] width 40 height 4
click at [229, 110] on tt "1mxtd5ak6597fo48trrxfX" at bounding box center [242, 111] width 40 height 4
click at [229, 115] on tt "3hrPWAwxZqTc6wiKwwf76q" at bounding box center [242, 117] width 40 height 4
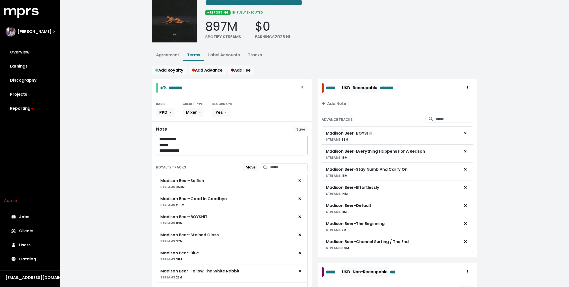
scroll to position [5, 0]
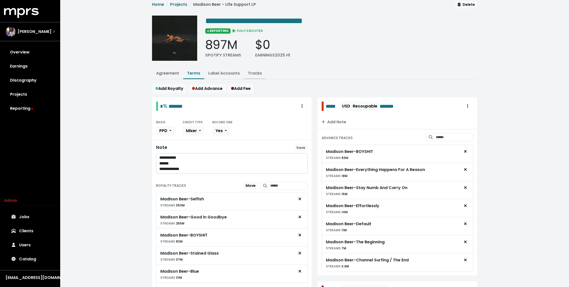
click at [250, 71] on link "Tracks" at bounding box center [255, 73] width 14 height 6
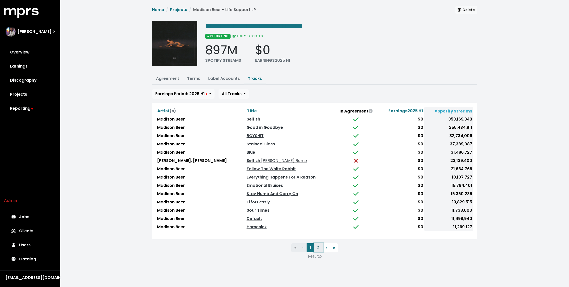
click at [319, 246] on button "2" at bounding box center [318, 247] width 9 height 9
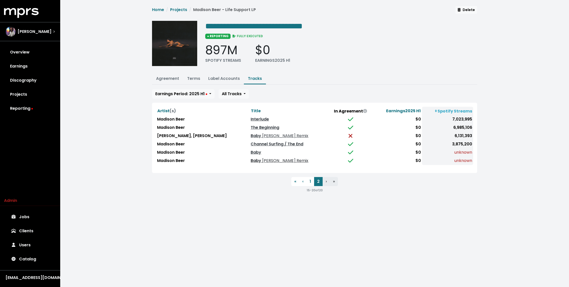
click at [261, 158] on span "Syn Cole Remix" at bounding box center [284, 160] width 47 height 6
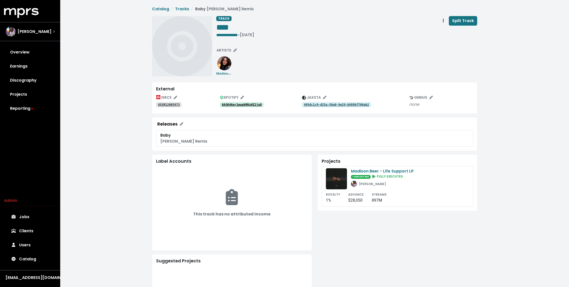
click at [257, 104] on tt "6ASK46er1mupkMQzHZ2juO" at bounding box center [242, 105] width 40 height 4
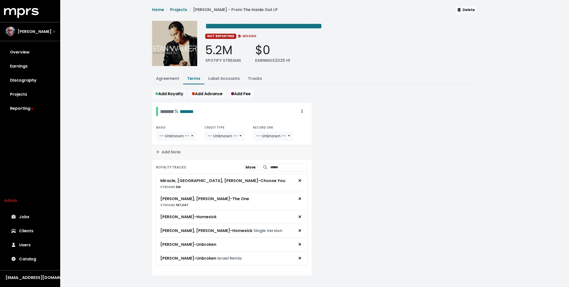
scroll to position [4, 0]
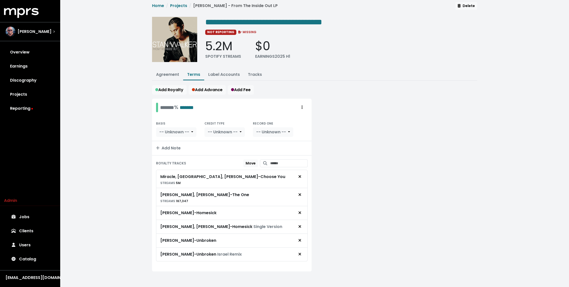
click at [133, 213] on div "**********" at bounding box center [314, 142] width 508 height 293
click at [256, 73] on link "Tracks" at bounding box center [255, 74] width 14 height 6
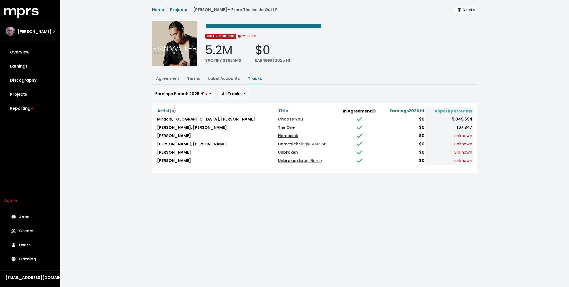
click at [298, 158] on span "Israel Remix" at bounding box center [310, 160] width 25 height 6
click at [135, 127] on div "**********" at bounding box center [314, 92] width 508 height 185
click at [129, 121] on div "**********" at bounding box center [314, 92] width 508 height 185
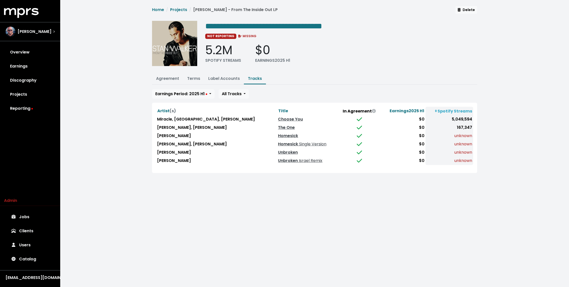
click at [129, 121] on div "**********" at bounding box center [314, 92] width 508 height 185
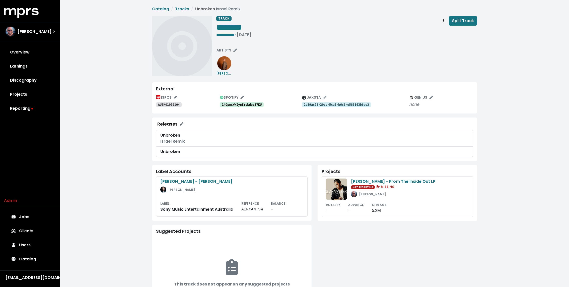
click at [248, 105] on tt "14OpmxWWIyuEYokdezZ7KU" at bounding box center [242, 105] width 40 height 4
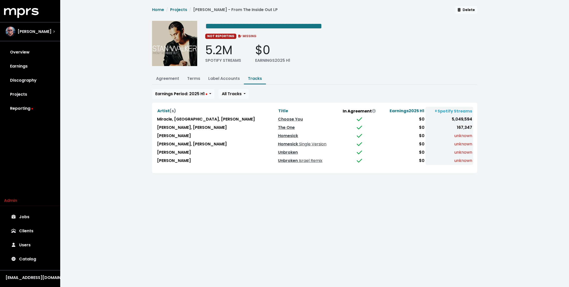
click at [129, 121] on div "**********" at bounding box center [314, 92] width 508 height 185
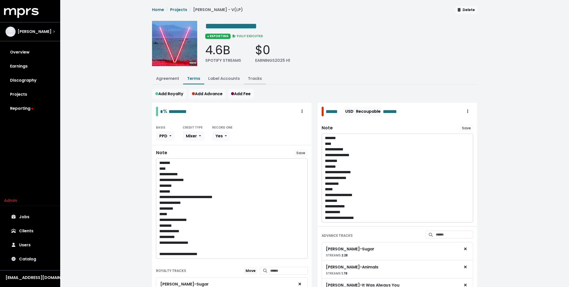
click at [255, 82] on button "Tracks" at bounding box center [255, 78] width 22 height 11
click at [254, 78] on link "Tracks" at bounding box center [255, 78] width 14 height 6
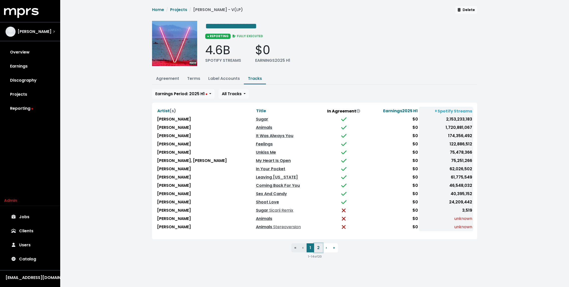
click at [318, 245] on button "2" at bounding box center [318, 247] width 9 height 9
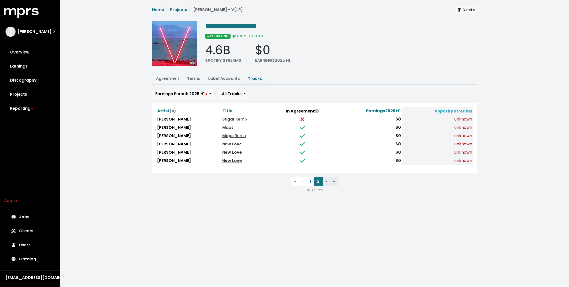
click at [222, 159] on link "New Love" at bounding box center [232, 160] width 20 height 6
click at [222, 153] on link "New Love" at bounding box center [232, 152] width 20 height 6
click at [222, 143] on link "New Love" at bounding box center [232, 144] width 20 height 6
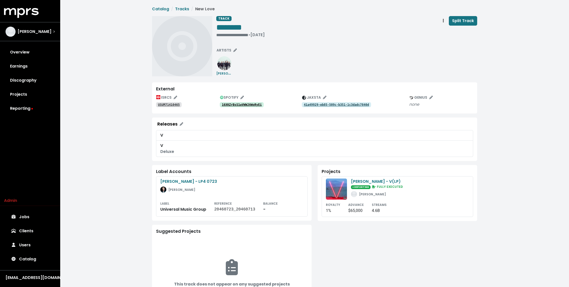
click at [237, 105] on tt "16XKZrBsS1wVWWJAWoRyEi" at bounding box center [242, 105] width 40 height 4
click at [319, 105] on tt "41a49929-eb85-509c-b351-1c3dadc7840d" at bounding box center [336, 105] width 65 height 4
click at [174, 103] on tt "USUM71410465" at bounding box center [169, 105] width 22 height 4
click at [221, 35] on div "• Jan 1st, 2014" at bounding box center [229, 34] width 26 height 5
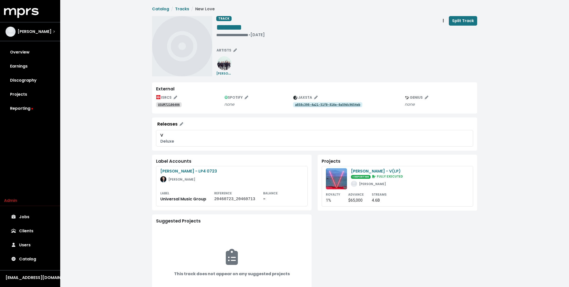
click at [163, 102] on link "USUM72106406" at bounding box center [169, 104] width 26 height 5
click at [445, 21] on span "Track actions" at bounding box center [443, 21] width 5 height 6
click at [449, 31] on link "Merge" at bounding box center [458, 32] width 40 height 8
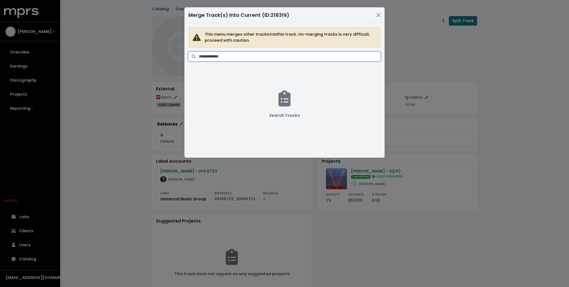
click at [312, 56] on input "Search tracks" at bounding box center [290, 57] width 182 height 10
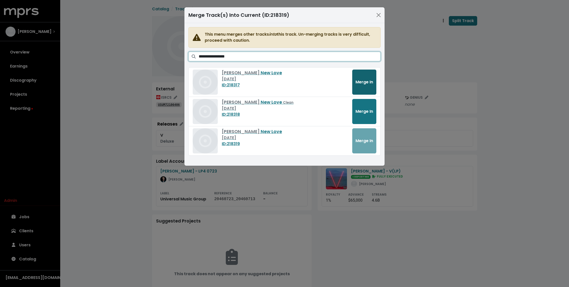
type input "**********"
click at [360, 77] on button "Merge In" at bounding box center [364, 81] width 24 height 25
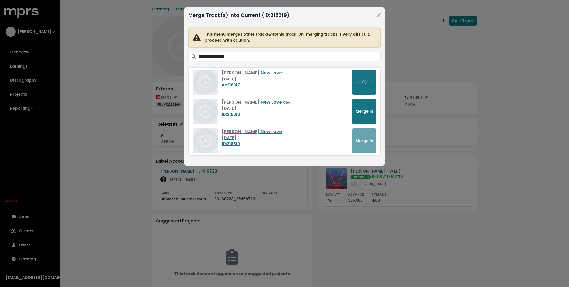
click at [141, 74] on div "**********" at bounding box center [284, 143] width 569 height 287
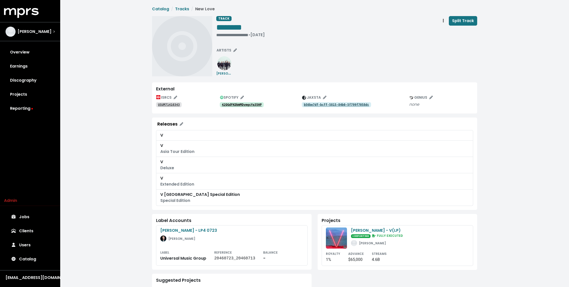
click at [237, 105] on tt "42QGdFKDbWMDvmgsYq35HP" at bounding box center [242, 105] width 40 height 4
click at [169, 103] on tt "USUM71410343" at bounding box center [169, 105] width 22 height 4
click at [120, 103] on div "**********" at bounding box center [314, 188] width 508 height 377
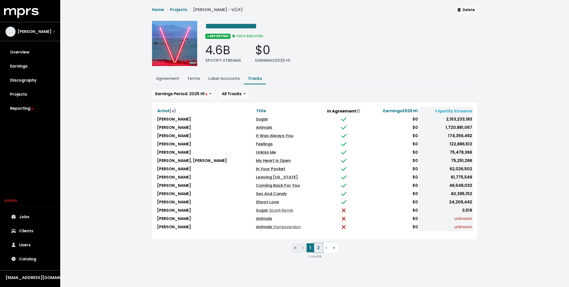
click at [317, 245] on button "2" at bounding box center [318, 247] width 9 height 9
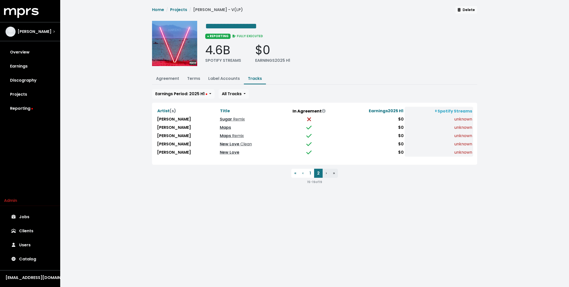
click at [147, 157] on div "**********" at bounding box center [314, 97] width 508 height 195
click at [308, 171] on button "1" at bounding box center [310, 172] width 8 height 9
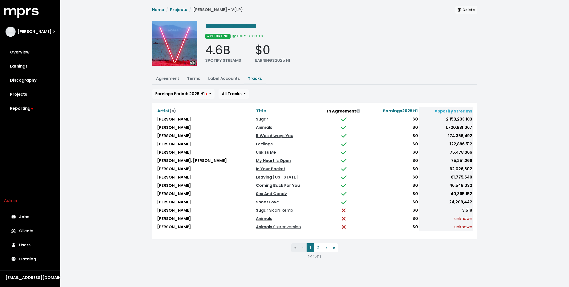
click at [133, 181] on div "**********" at bounding box center [314, 134] width 508 height 269
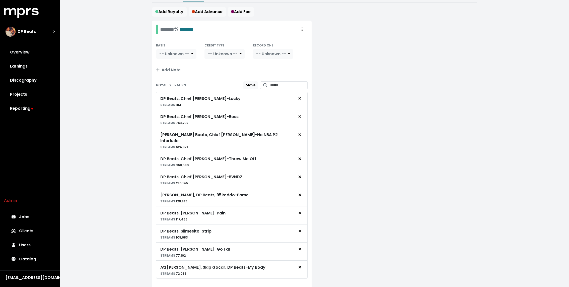
scroll to position [65, 0]
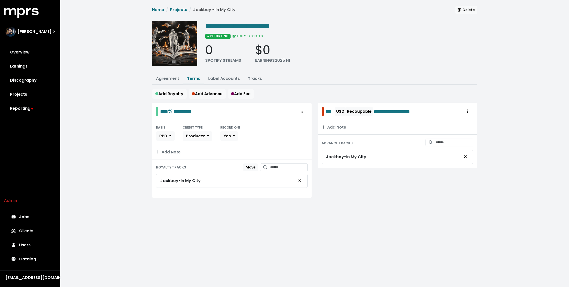
click at [138, 155] on div "**********" at bounding box center [314, 108] width 508 height 216
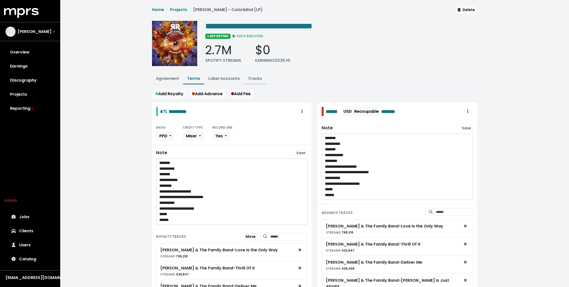
click at [256, 78] on link "Tracks" at bounding box center [255, 78] width 14 height 6
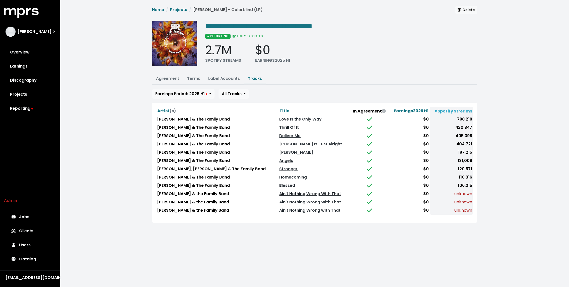
click at [301, 191] on link "Ain't Nothing Wrong With That" at bounding box center [310, 194] width 62 height 6
click at [301, 199] on link "Ain't Nothing Wrong With That" at bounding box center [310, 202] width 62 height 6
click at [298, 207] on link "Ain't Nothing Wrong with That" at bounding box center [309, 210] width 61 height 6
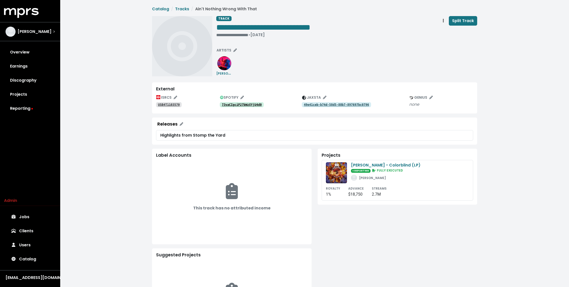
click at [251, 105] on tt "73vaCIgciP27bWzXYjU4d0" at bounding box center [242, 105] width 40 height 4
click at [170, 105] on tt "USB4T1103570" at bounding box center [169, 105] width 22 height 4
click at [223, 35] on div "**********" at bounding box center [263, 34] width 94 height 5
click at [319, 104] on tt "49e41ceb-b74d-58d5-88b7-897697bc0796" at bounding box center [336, 105] width 65 height 4
click at [224, 34] on div "**********" at bounding box center [263, 34] width 94 height 5
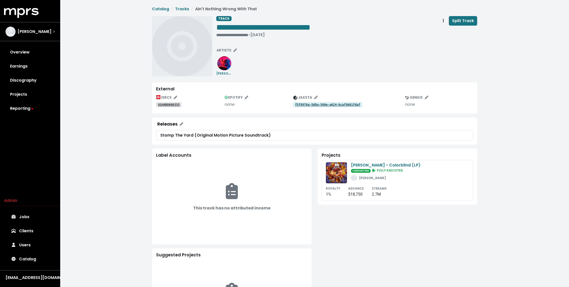
click at [303, 105] on tt "f5f8976a-5d8a-560e-a624-bcaf9d41fdaf" at bounding box center [327, 105] width 65 height 4
click at [177, 106] on tt "USAHB0600355" at bounding box center [169, 105] width 22 height 4
click at [228, 33] on div "**********" at bounding box center [263, 34] width 94 height 5
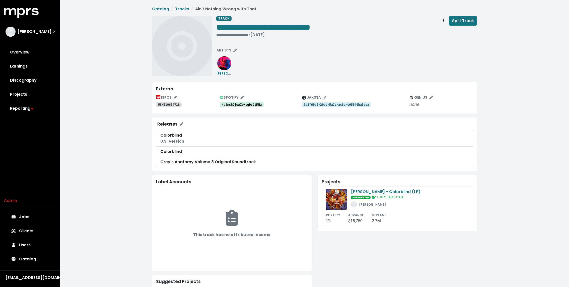
click at [251, 105] on tt "4a8mshDjwAIwNcgDvCtMMa" at bounding box center [242, 105] width 40 height 4
click at [171, 102] on link "USWB10604718" at bounding box center [169, 104] width 26 height 5
click at [343, 104] on tt "3d2f69d0-20db-5a7c-ac8a-c05940ba5daa" at bounding box center [336, 105] width 65 height 4
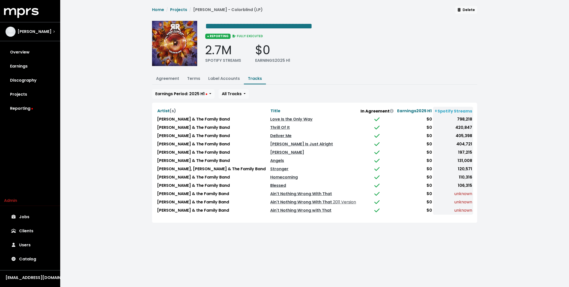
click at [243, 234] on html "**********" at bounding box center [284, 117] width 569 height 234
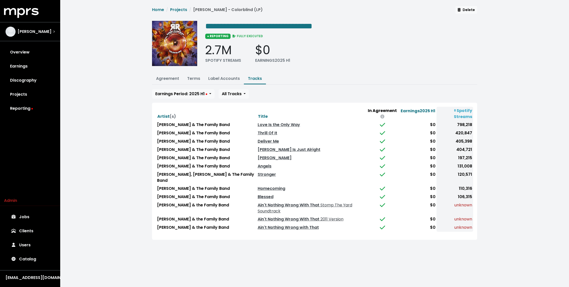
click at [118, 158] on div "**********" at bounding box center [314, 125] width 508 height 251
click at [269, 125] on link "Love Is the Only Way" at bounding box center [278, 125] width 42 height 6
click at [281, 227] on link "Ain't Nothing Wrong with That" at bounding box center [287, 227] width 61 height 6
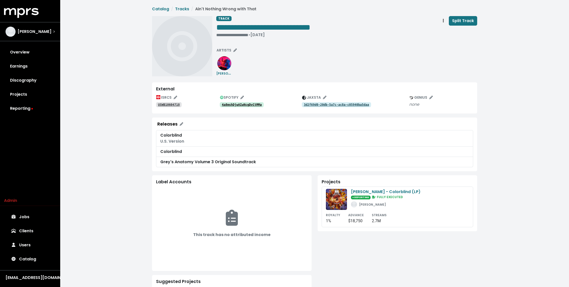
click at [256, 102] on link "4a8mshDjwAIwNcgDvCtMMa" at bounding box center [242, 104] width 44 height 5
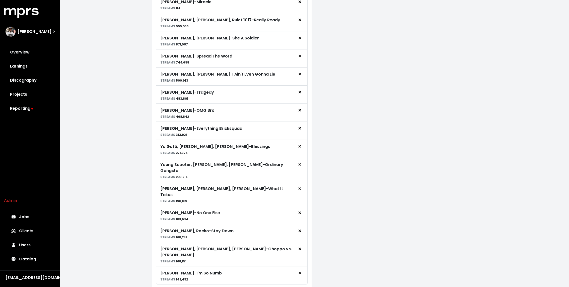
scroll to position [296, 0]
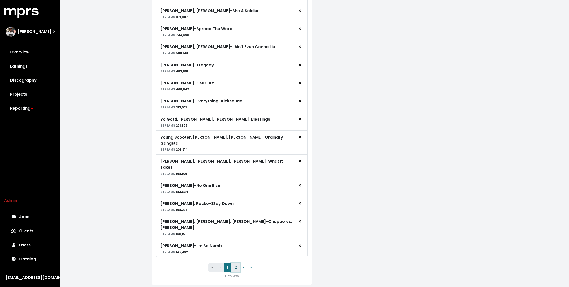
click at [232, 263] on button "2" at bounding box center [235, 267] width 9 height 9
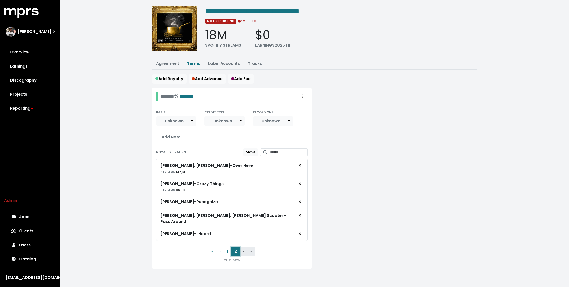
scroll to position [8, 0]
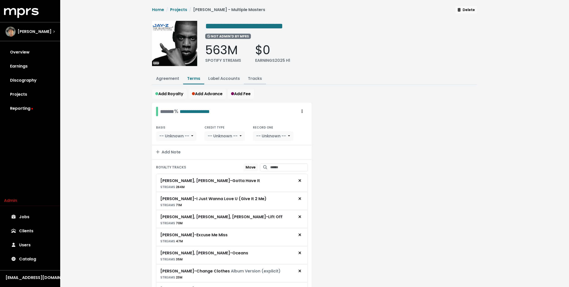
click at [253, 76] on link "Tracks" at bounding box center [255, 78] width 14 height 6
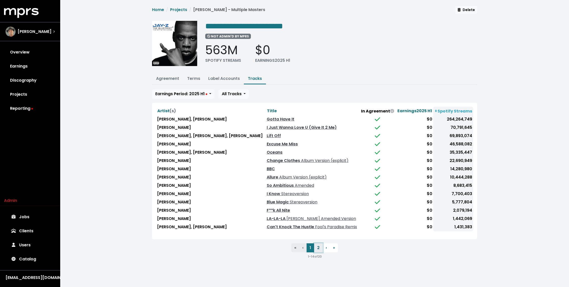
click at [317, 248] on button "2" at bounding box center [318, 247] width 9 height 9
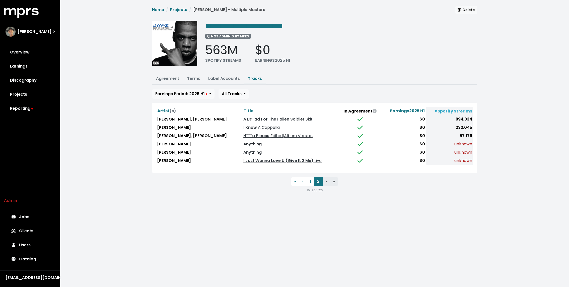
click at [243, 142] on link "Anything" at bounding box center [252, 144] width 18 height 6
click at [243, 149] on link "Anything" at bounding box center [252, 152] width 18 height 6
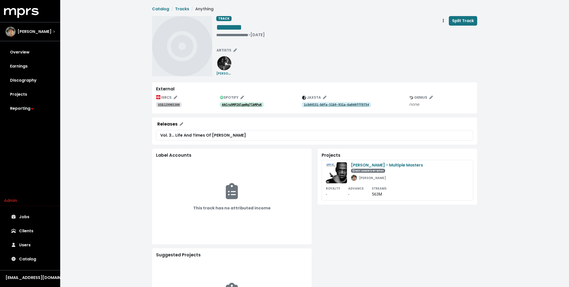
click at [234, 104] on tt "4ACru9MPI6lgmRg7lbMPoK" at bounding box center [242, 105] width 40 height 4
click at [176, 104] on tt "USDJ29905300" at bounding box center [169, 105] width 22 height 4
click at [247, 104] on tt "4ACru9MPI6lgmRg7lbMPoK" at bounding box center [242, 105] width 40 height 4
click at [219, 35] on div "**********" at bounding box center [240, 34] width 48 height 5
click at [234, 104] on tt "3W55WOnPcsKHrajL8jpw8m" at bounding box center [242, 105] width 40 height 4
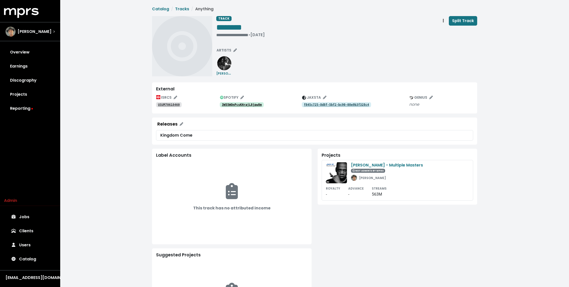
click at [176, 104] on tt "USUM70618460" at bounding box center [169, 105] width 22 height 4
click at [247, 104] on tt "3W55WOnPcsKHrajL8jpw8m" at bounding box center [242, 105] width 40 height 4
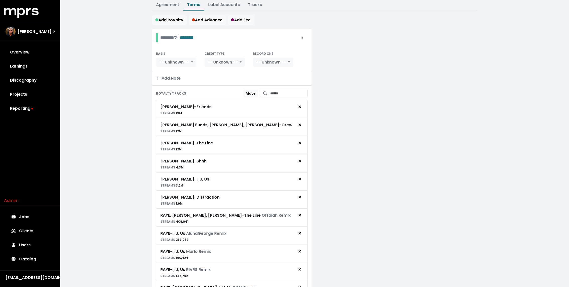
scroll to position [156, 0]
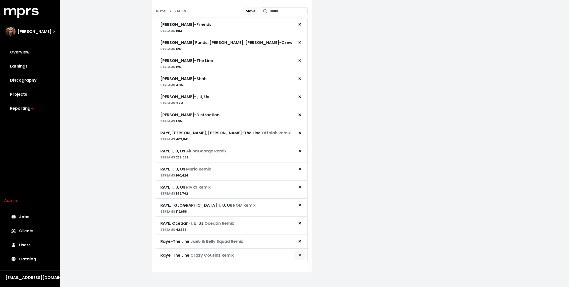
click at [300, 253] on icon "Remove royalty target" at bounding box center [299, 255] width 3 height 4
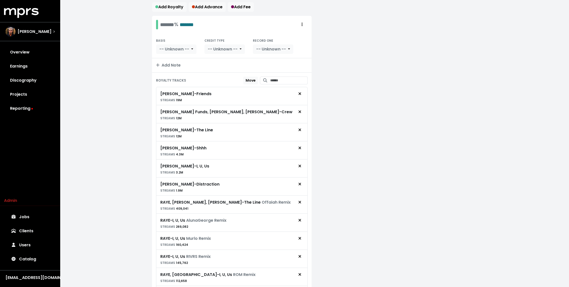
scroll to position [0, 0]
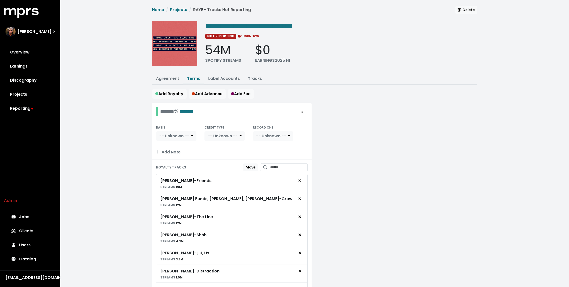
click at [251, 75] on link "Tracks" at bounding box center [255, 78] width 14 height 6
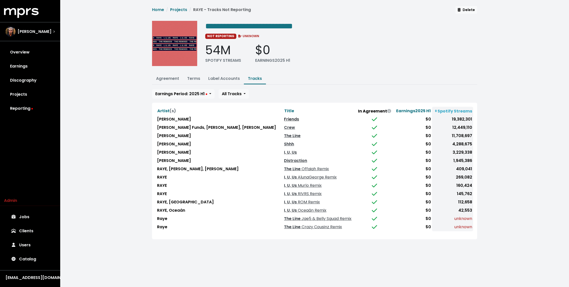
click at [284, 118] on link "Friends" at bounding box center [291, 119] width 15 height 6
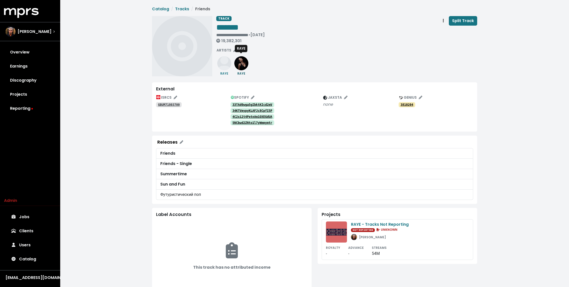
click at [241, 62] on img at bounding box center [241, 63] width 14 height 14
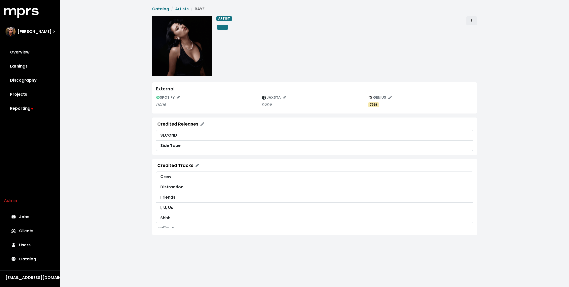
click at [469, 18] on span "Artist actions" at bounding box center [471, 21] width 5 height 6
click at [473, 32] on link "Merge" at bounding box center [486, 32] width 40 height 8
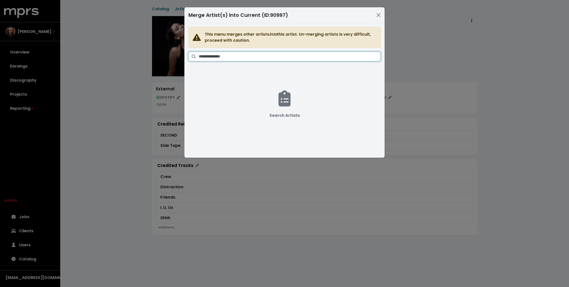
click at [253, 55] on input "Search artists" at bounding box center [290, 57] width 182 height 10
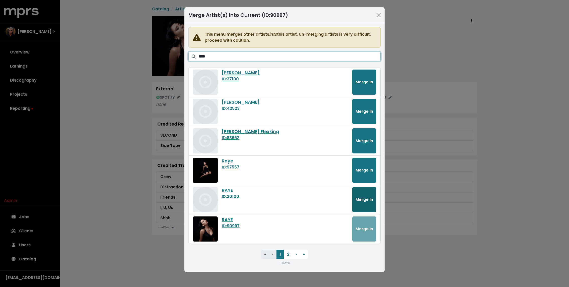
type input "****"
click at [368, 192] on button "Merge In" at bounding box center [364, 199] width 24 height 25
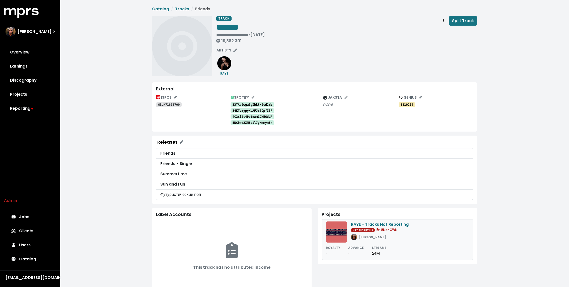
click at [348, 241] on div "RAYE - Tracks Not Reporting NOT REPORTING UNKNOWN [PERSON_NAME]" at bounding box center [397, 231] width 143 height 21
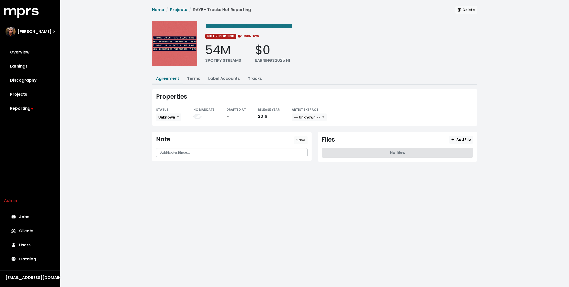
click at [192, 79] on link "Terms" at bounding box center [193, 78] width 13 height 6
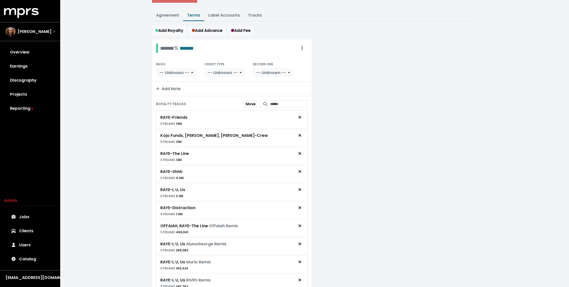
scroll to position [66, 0]
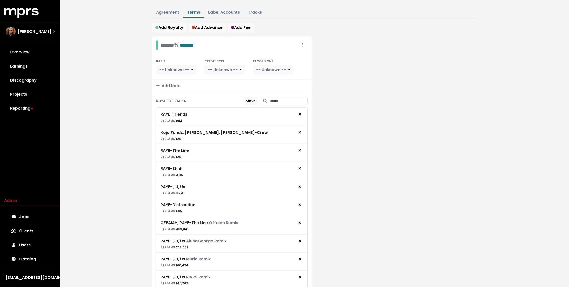
scroll to position [142, 0]
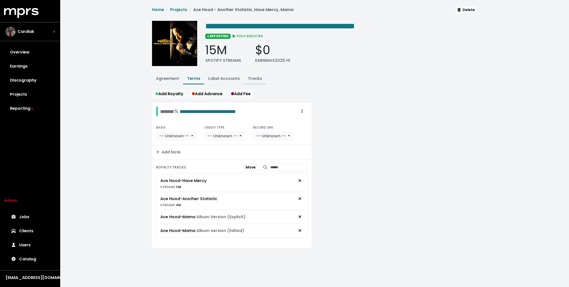
click at [251, 77] on link "Tracks" at bounding box center [255, 78] width 14 height 6
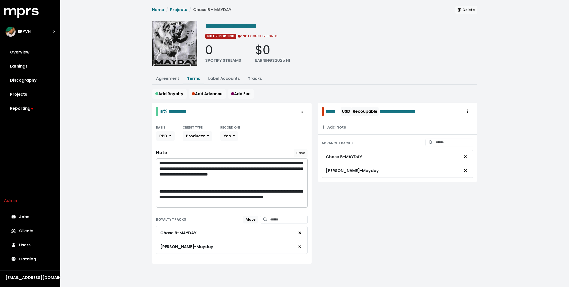
click at [256, 78] on link "Tracks" at bounding box center [255, 78] width 14 height 6
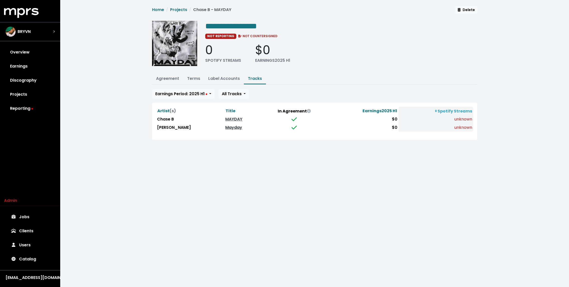
click at [225, 129] on link "Mayday" at bounding box center [233, 127] width 17 height 6
click at [195, 77] on link "Terms" at bounding box center [193, 78] width 13 height 6
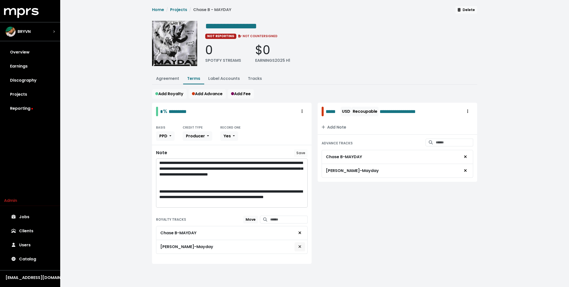
click at [301, 244] on icon "Remove royalty target" at bounding box center [299, 246] width 3 height 4
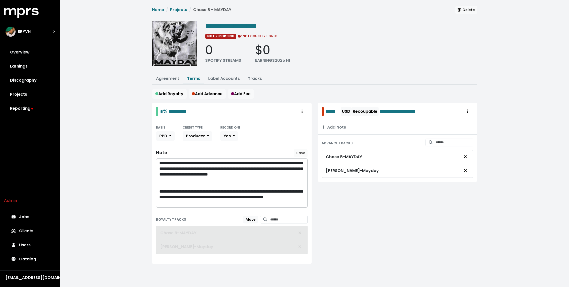
click at [97, 153] on div "**********" at bounding box center [314, 141] width 508 height 282
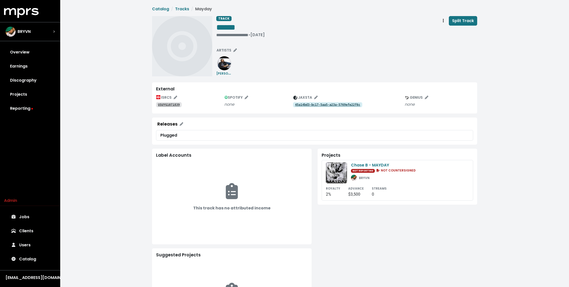
click at [303, 105] on tt "45a14bd3-bc17-5aa5-a23a-5769efe22f6c" at bounding box center [327, 105] width 65 height 4
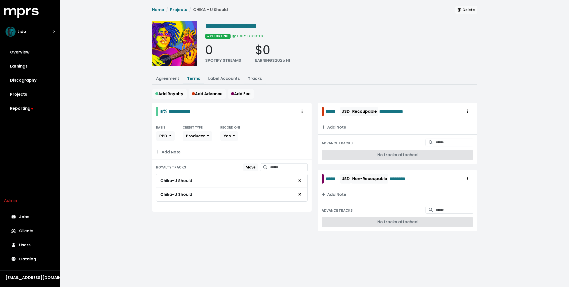
click at [258, 77] on link "Tracks" at bounding box center [255, 78] width 14 height 6
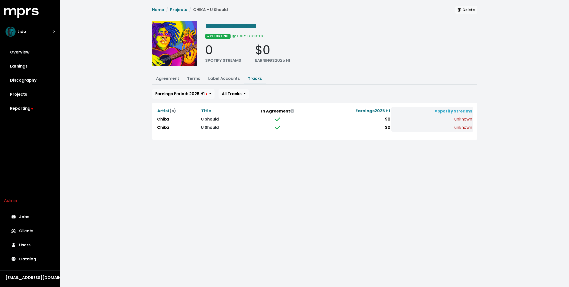
click at [213, 119] on link "U Should" at bounding box center [210, 119] width 18 height 6
click at [211, 127] on link "U Should" at bounding box center [210, 127] width 18 height 6
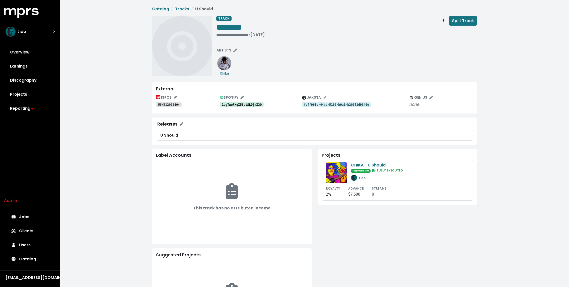
click at [237, 103] on tt "1ugTweFXgX58utSLDjNZ3O" at bounding box center [242, 105] width 40 height 4
click at [328, 105] on tt "feff96fe-44be-5198-b9a1-b203f1d9846e" at bounding box center [336, 105] width 65 height 4
click at [174, 104] on tt "USWB12002404" at bounding box center [169, 105] width 22 height 4
click at [237, 103] on tt "6L1yA61015sIz9Vd02gGHZ" at bounding box center [242, 105] width 40 height 4
click at [323, 105] on tt "5ad05929-e023-5308-b6bf-8c211bc84b72" at bounding box center [336, 105] width 65 height 4
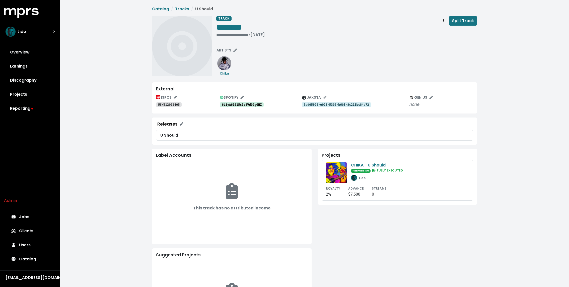
click at [172, 104] on tt "USWB12002405" at bounding box center [169, 105] width 22 height 4
click at [445, 23] on span "Track actions" at bounding box center [443, 21] width 5 height 6
click at [448, 33] on link "Merge" at bounding box center [458, 32] width 40 height 8
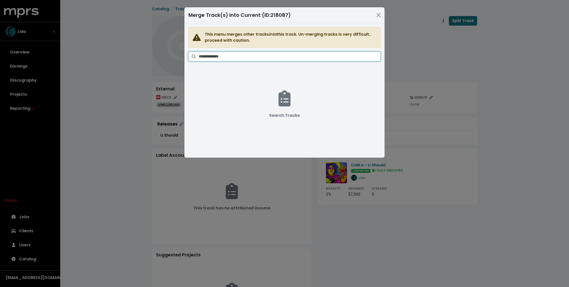
click at [295, 58] on input "Search tracks" at bounding box center [290, 57] width 182 height 10
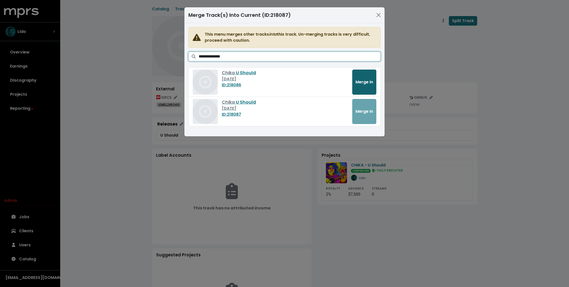
type input "**********"
click at [358, 78] on button "Merge In" at bounding box center [364, 81] width 24 height 25
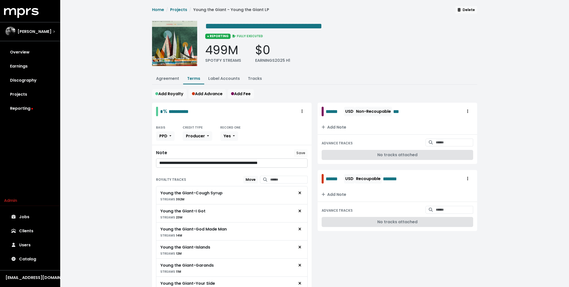
scroll to position [289, 0]
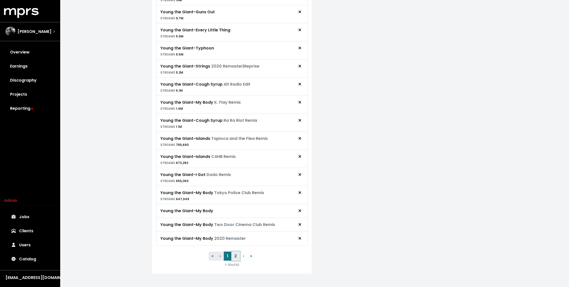
click at [235, 252] on button "2" at bounding box center [235, 255] width 9 height 9
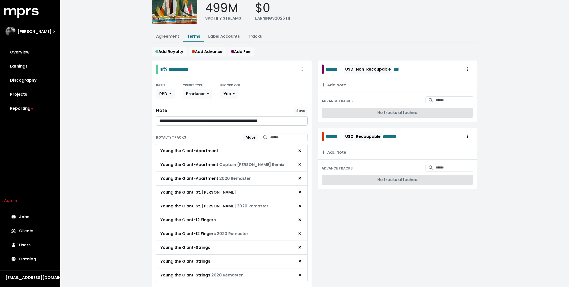
scroll to position [12, 0]
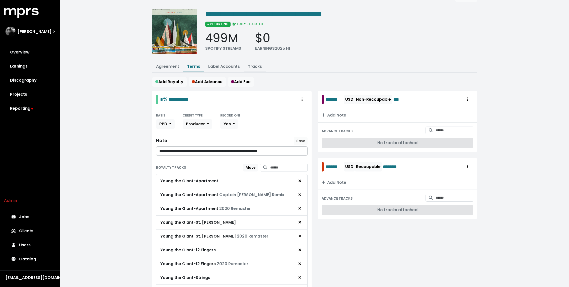
click at [258, 69] on button "Tracks" at bounding box center [255, 66] width 22 height 11
click at [255, 63] on link "Tracks" at bounding box center [255, 66] width 14 height 6
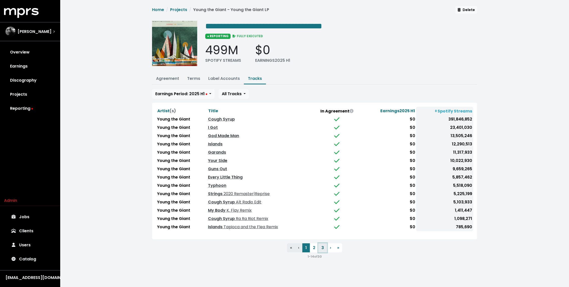
click at [321, 247] on button "3" at bounding box center [322, 247] width 9 height 9
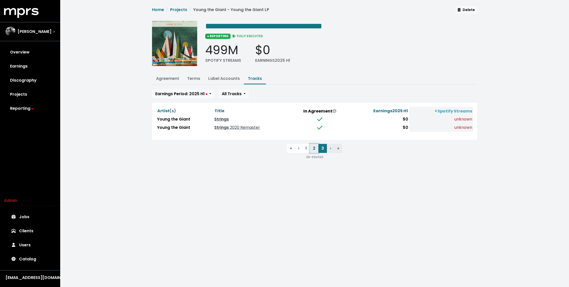
click at [313, 148] on button "2" at bounding box center [314, 148] width 9 height 9
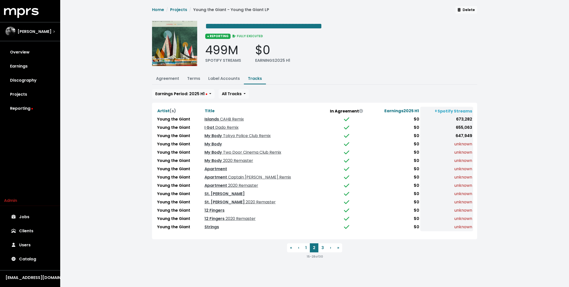
click at [216, 228] on td "Strings" at bounding box center [262, 227] width 119 height 8
click at [216, 224] on link "Strings" at bounding box center [211, 227] width 15 height 6
click at [325, 247] on button "3" at bounding box center [322, 247] width 9 height 9
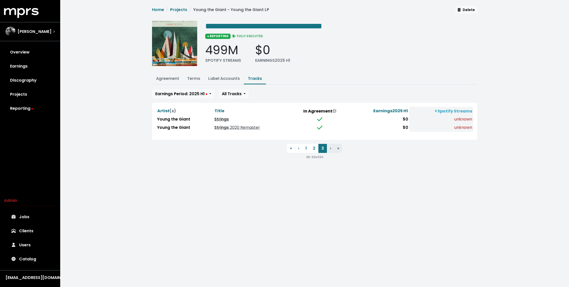
click at [220, 119] on link "Strings" at bounding box center [221, 119] width 15 height 6
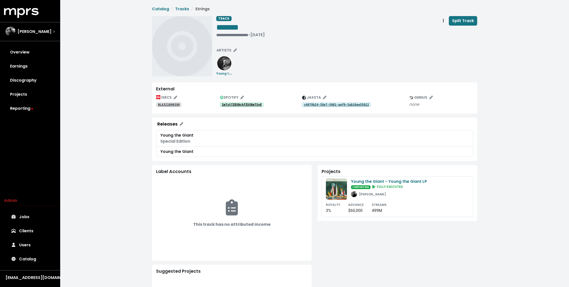
click at [237, 105] on tt "2m7zt7ZD5NchfZVSRmTSyE" at bounding box center [242, 105] width 40 height 4
click at [165, 104] on tt "NLA321090398" at bounding box center [169, 105] width 22 height 4
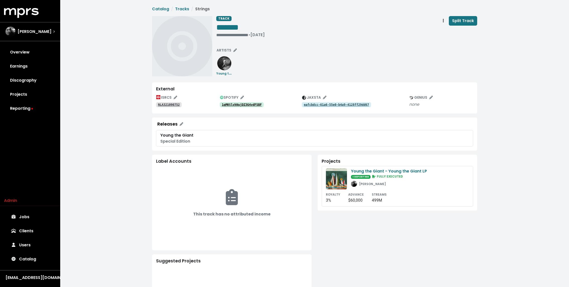
click at [237, 105] on tt "1qMKtlvhNujDZ3G4vdFSBF" at bounding box center [242, 105] width 40 height 4
click at [173, 104] on tt "NLA321090752" at bounding box center [169, 105] width 22 height 4
click at [230, 34] on div "**********" at bounding box center [240, 34] width 48 height 5
click at [230, 38] on div "TRACK ******* • Jan 25th, 2011" at bounding box center [227, 27] width 22 height 23
click at [218, 36] on div "• Jan 25th, 2011" at bounding box center [227, 34] width 22 height 5
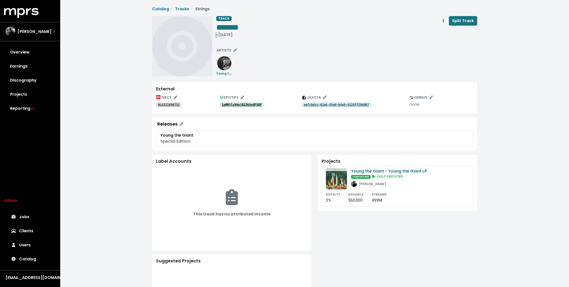
click at [217, 35] on span "• Jan 25th, 2011" at bounding box center [224, 35] width 16 height 6
click at [220, 31] on span "*******" at bounding box center [227, 27] width 22 height 8
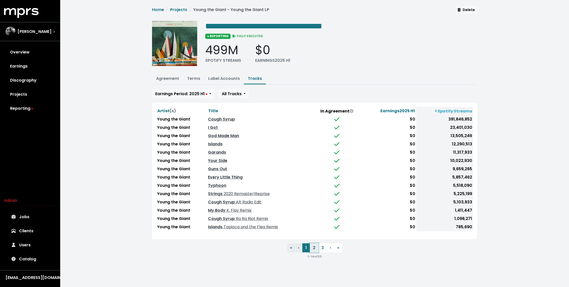
click at [313, 244] on button "2" at bounding box center [314, 247] width 9 height 9
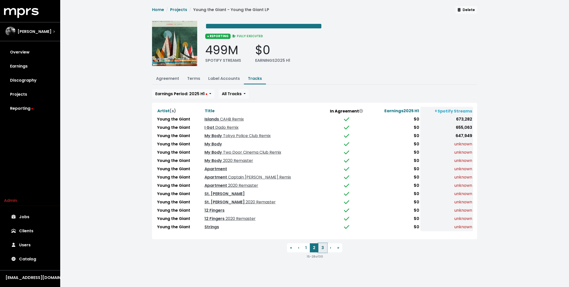
click at [324, 244] on button "3" at bounding box center [322, 247] width 9 height 9
